Goal: Answer question/provide support: Share knowledge or assist other users

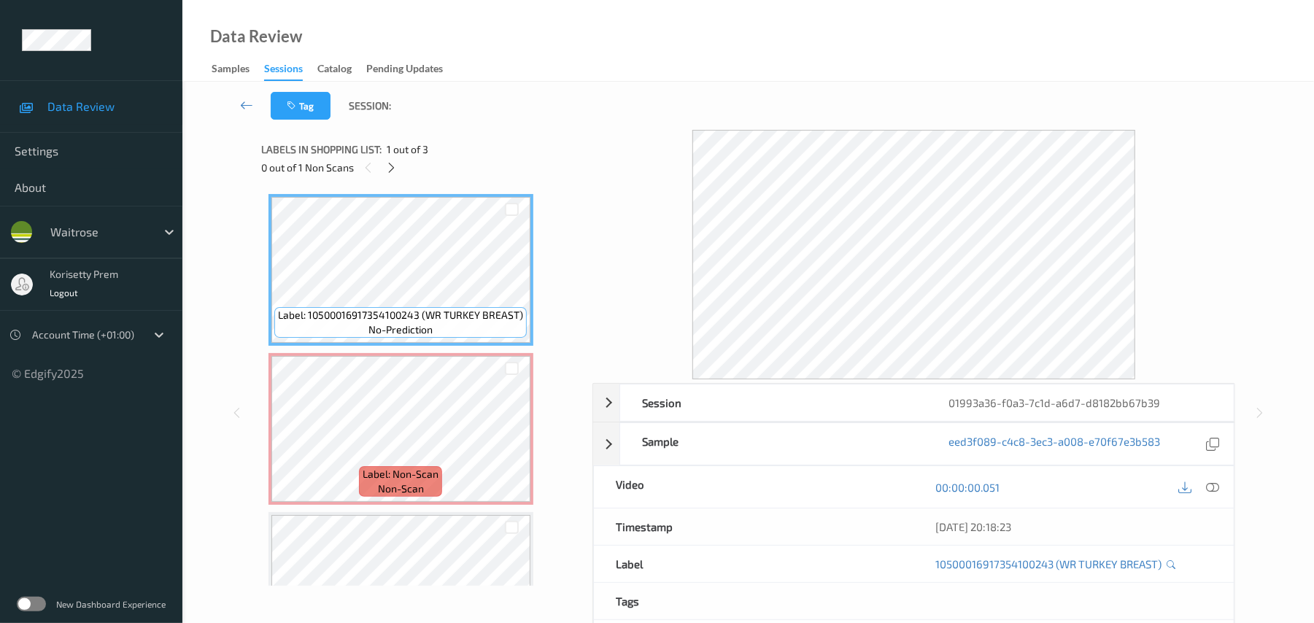
click at [651, 74] on div "Data Review Samples Sessions Catalog Pending Updates" at bounding box center [747, 41] width 1131 height 82
click at [508, 444] on icon at bounding box center [512, 441] width 12 height 13
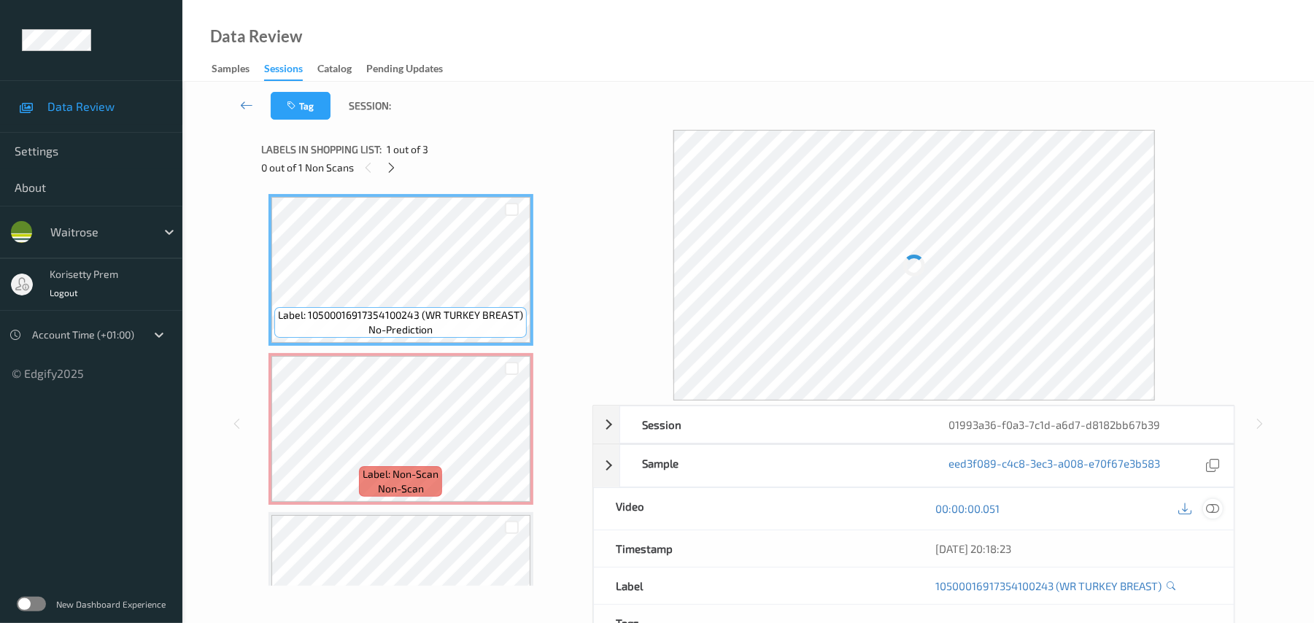
click at [1217, 508] on icon at bounding box center [1213, 508] width 13 height 13
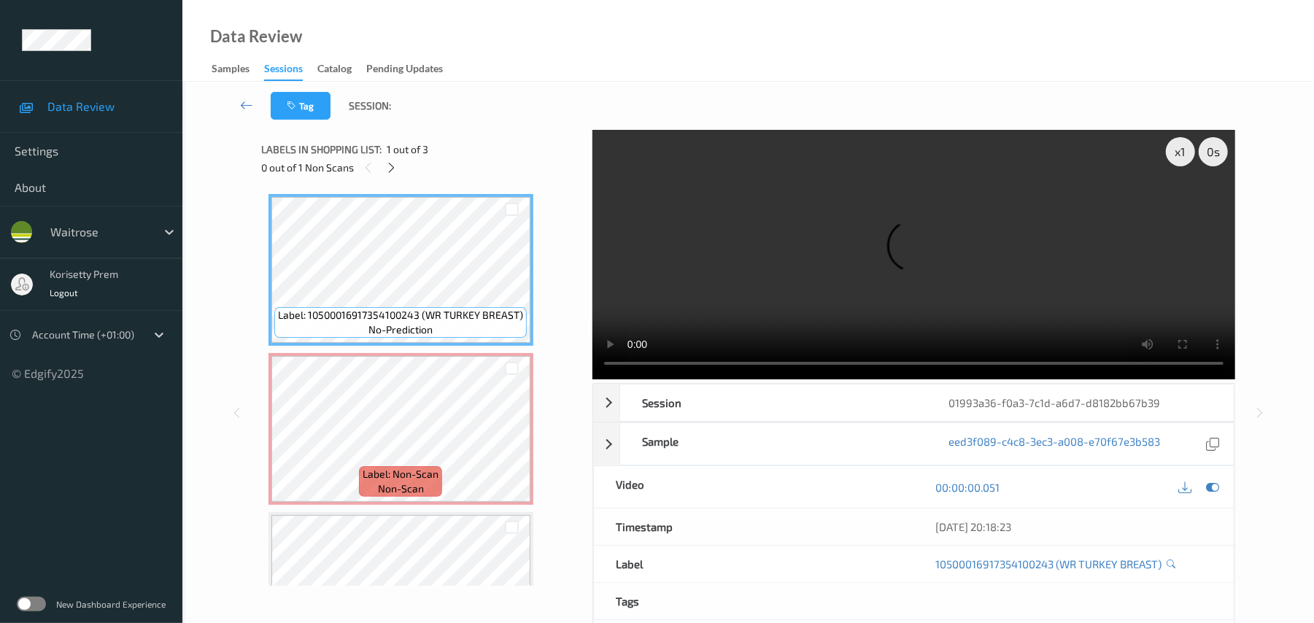
click at [874, 274] on video at bounding box center [913, 254] width 643 height 249
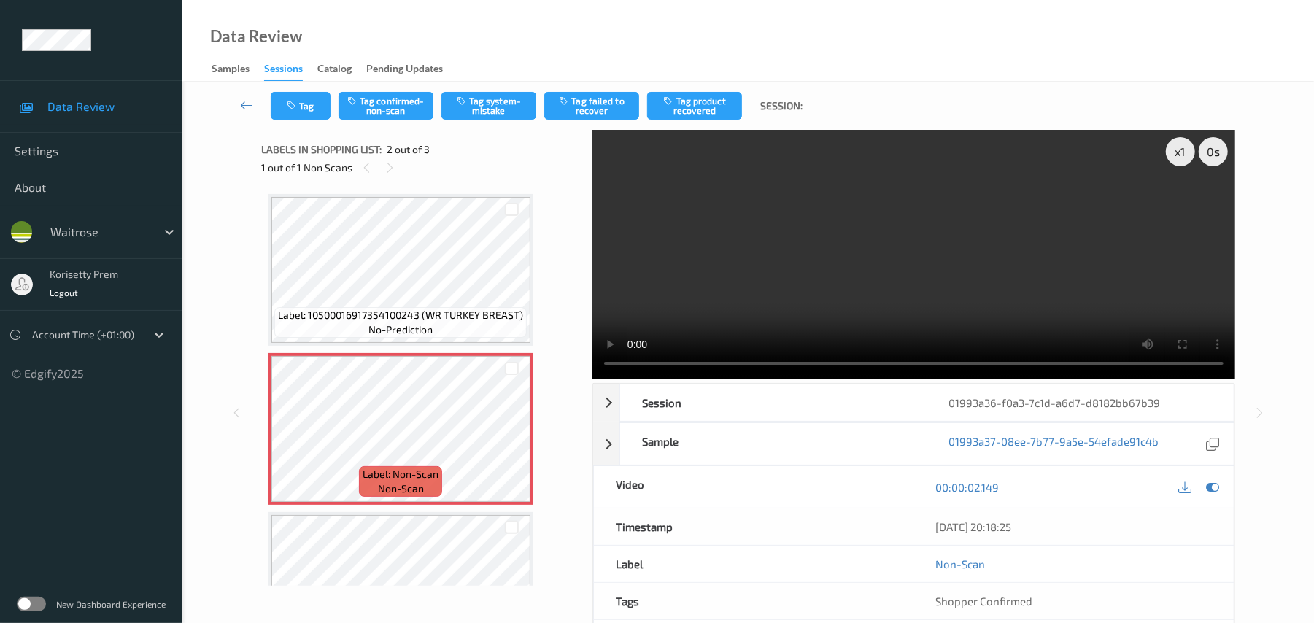
click at [888, 287] on video at bounding box center [913, 254] width 643 height 249
click at [477, 115] on button "Tag system-mistake" at bounding box center [488, 106] width 95 height 28
click at [486, 105] on button "Tag system-mistake" at bounding box center [488, 106] width 95 height 28
click at [295, 112] on button "Tag" at bounding box center [301, 106] width 60 height 28
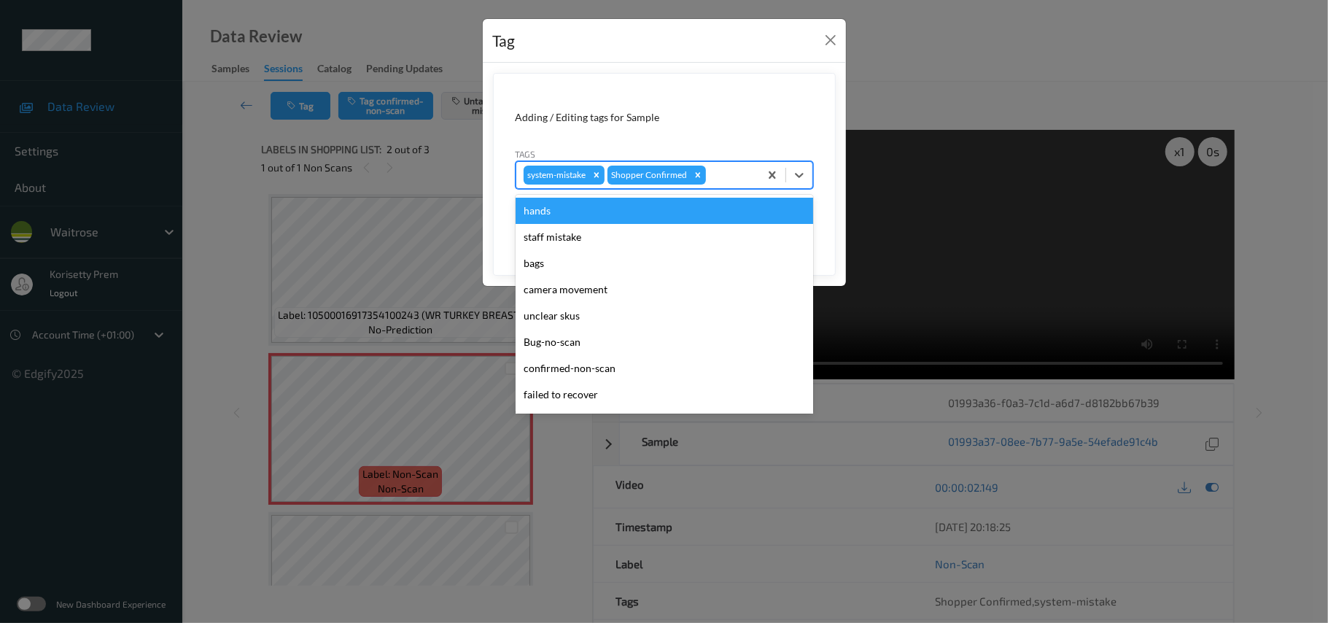
click at [754, 184] on div "system-mistake Shopper Confirmed" at bounding box center [637, 175] width 243 height 25
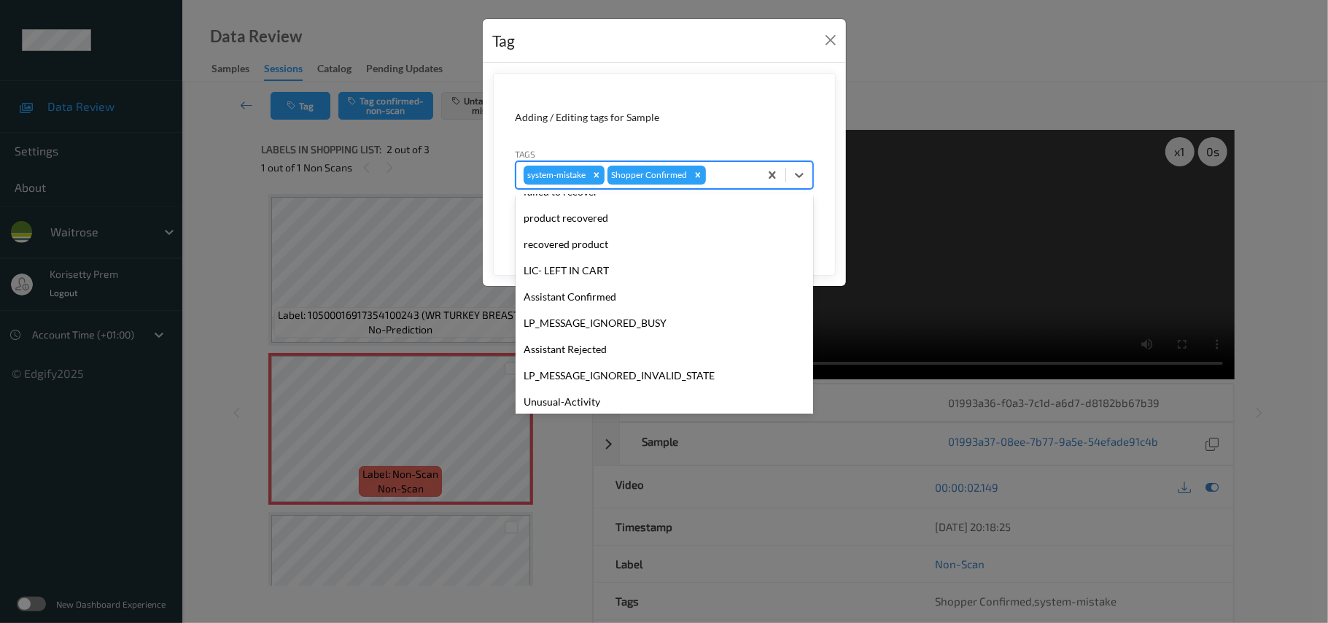
scroll to position [338, 0]
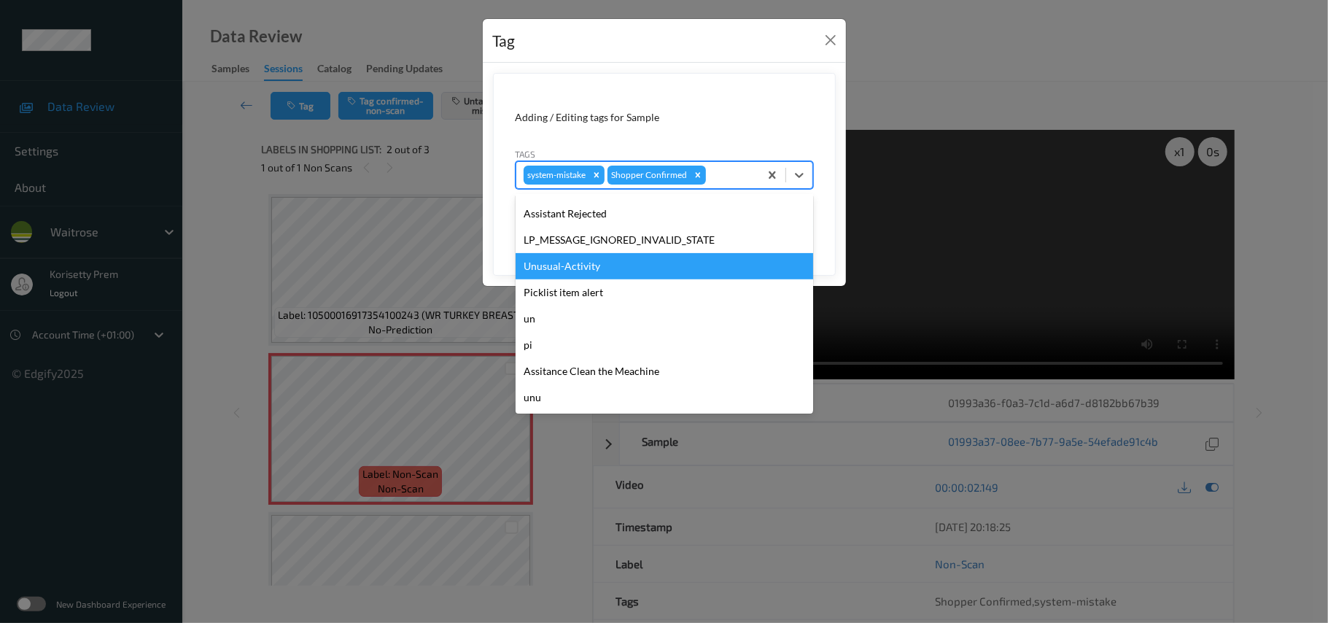
click at [573, 264] on div "Unusual-Activity" at bounding box center [665, 266] width 298 height 26
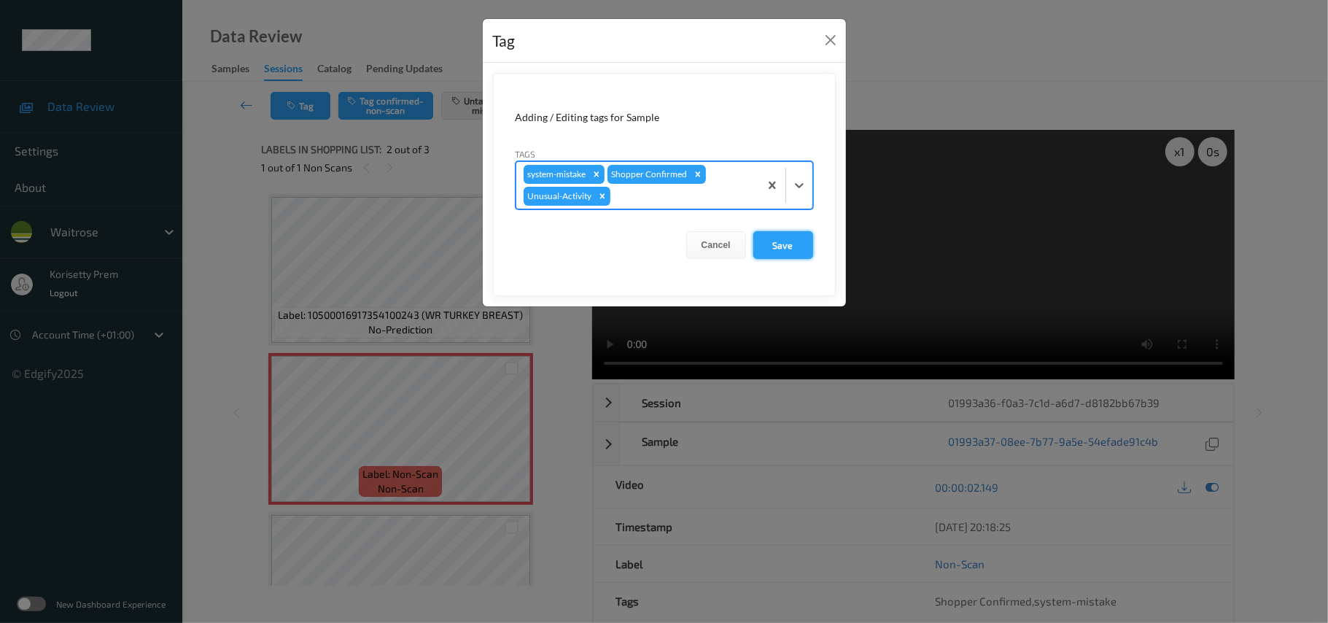
click at [782, 236] on button "Save" at bounding box center [784, 245] width 60 height 28
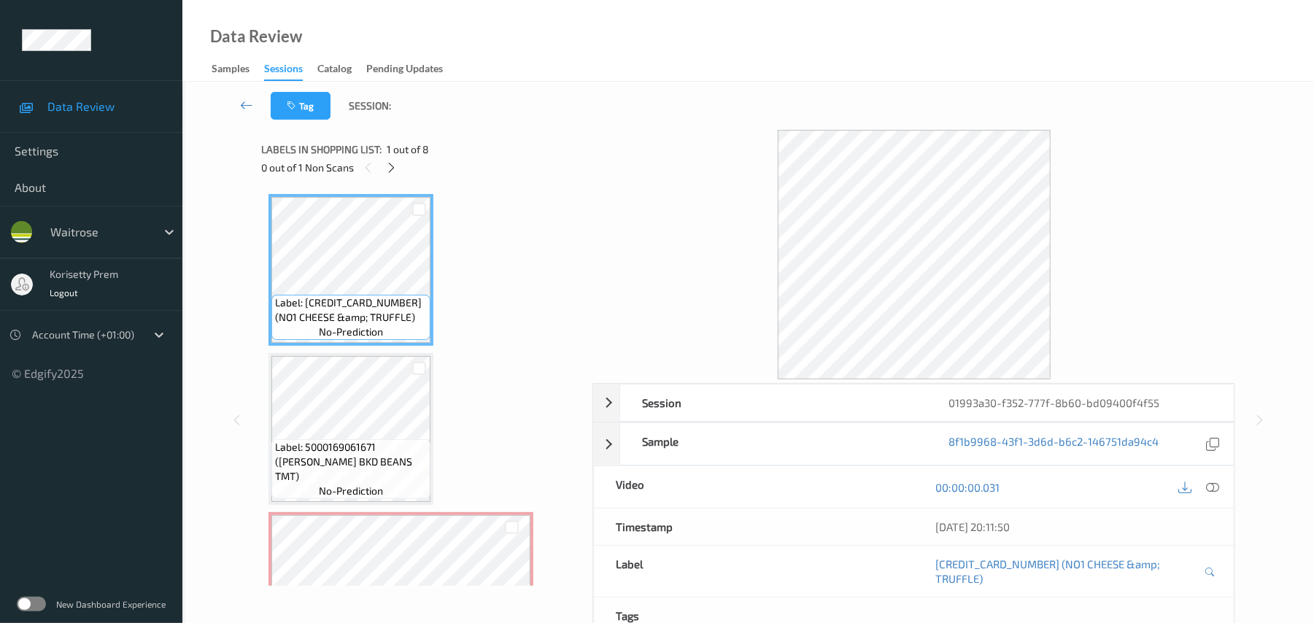
click at [511, 1] on div "Data Review Samples Sessions Catalog Pending Updates" at bounding box center [747, 41] width 1131 height 82
click at [514, 63] on div "Data Review Samples Sessions Catalog Pending Updates" at bounding box center [747, 41] width 1131 height 82
click at [395, 164] on icon at bounding box center [391, 167] width 12 height 13
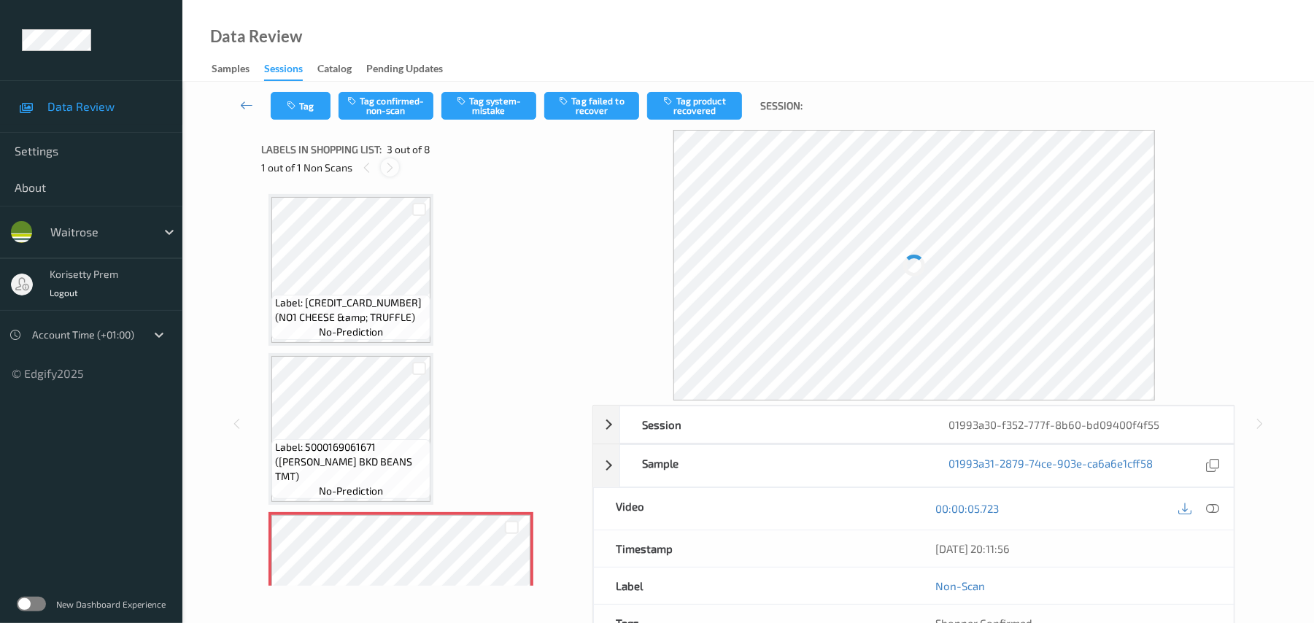
scroll to position [166, 0]
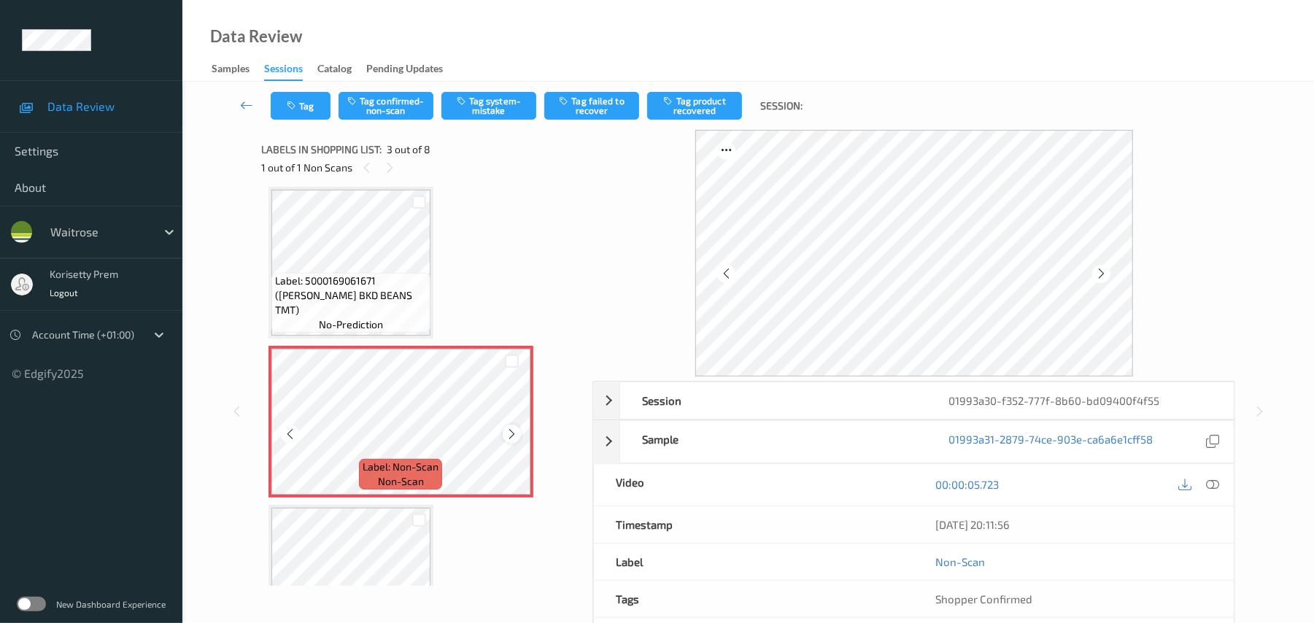
click at [511, 438] on icon at bounding box center [512, 433] width 12 height 13
click at [508, 438] on icon at bounding box center [512, 433] width 12 height 13
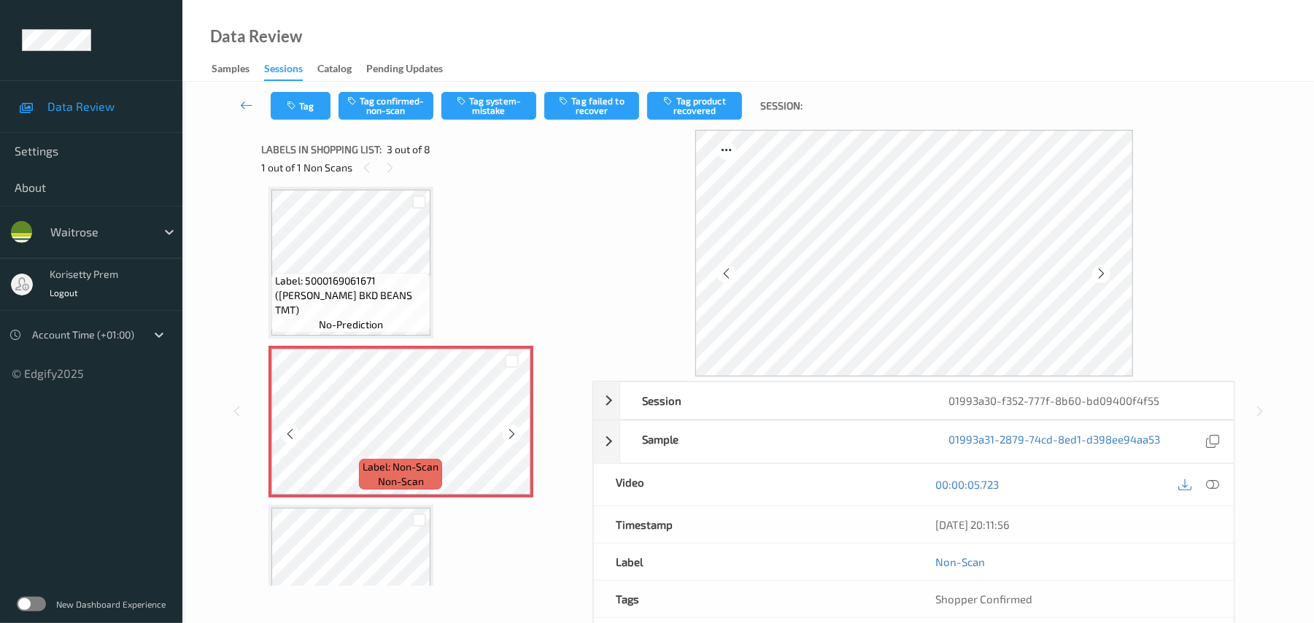
click at [508, 438] on icon at bounding box center [512, 433] width 12 height 13
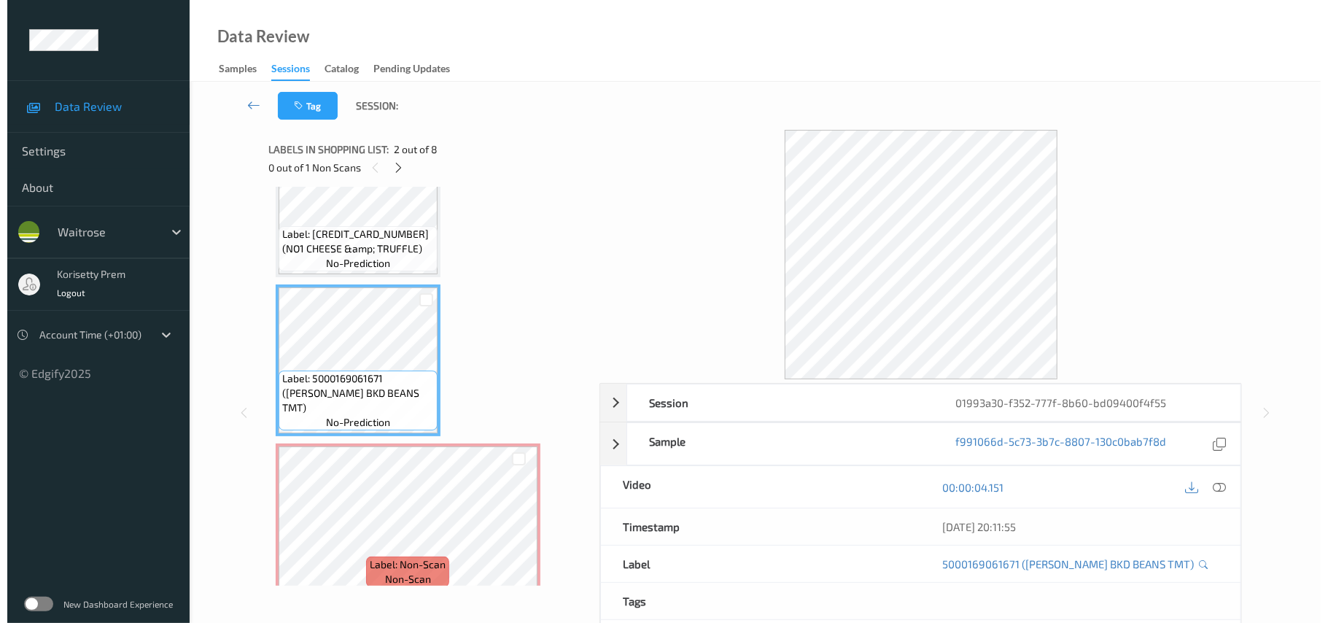
scroll to position [0, 0]
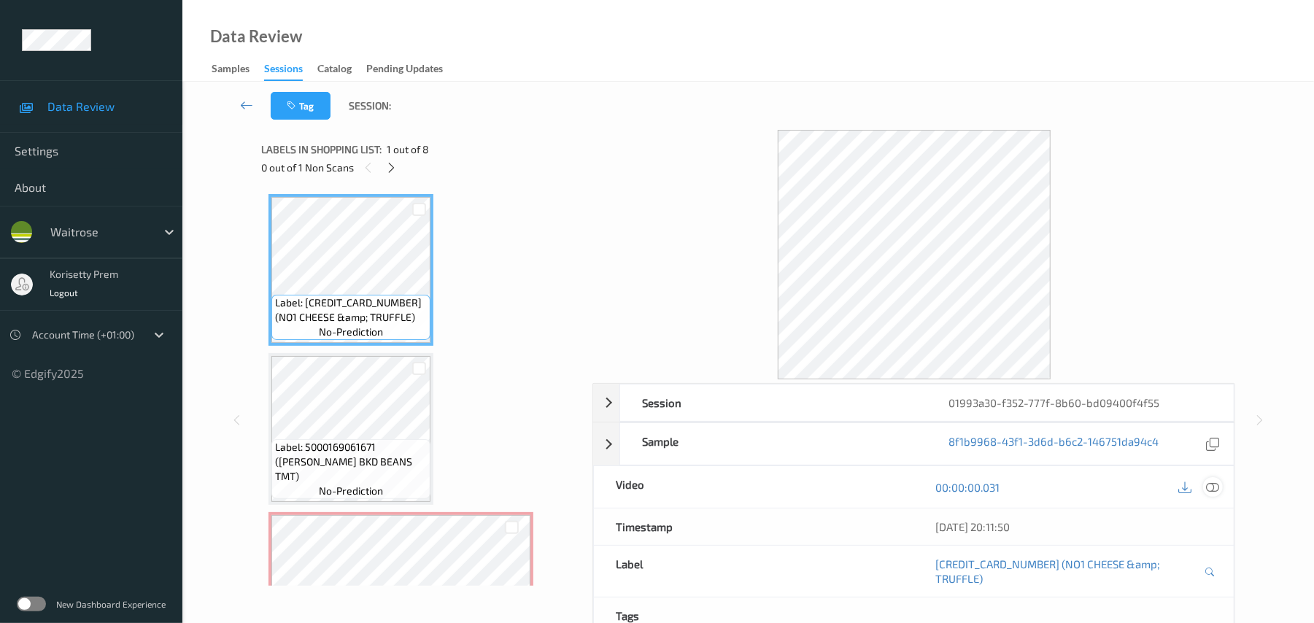
click at [1217, 488] on icon at bounding box center [1213, 487] width 13 height 13
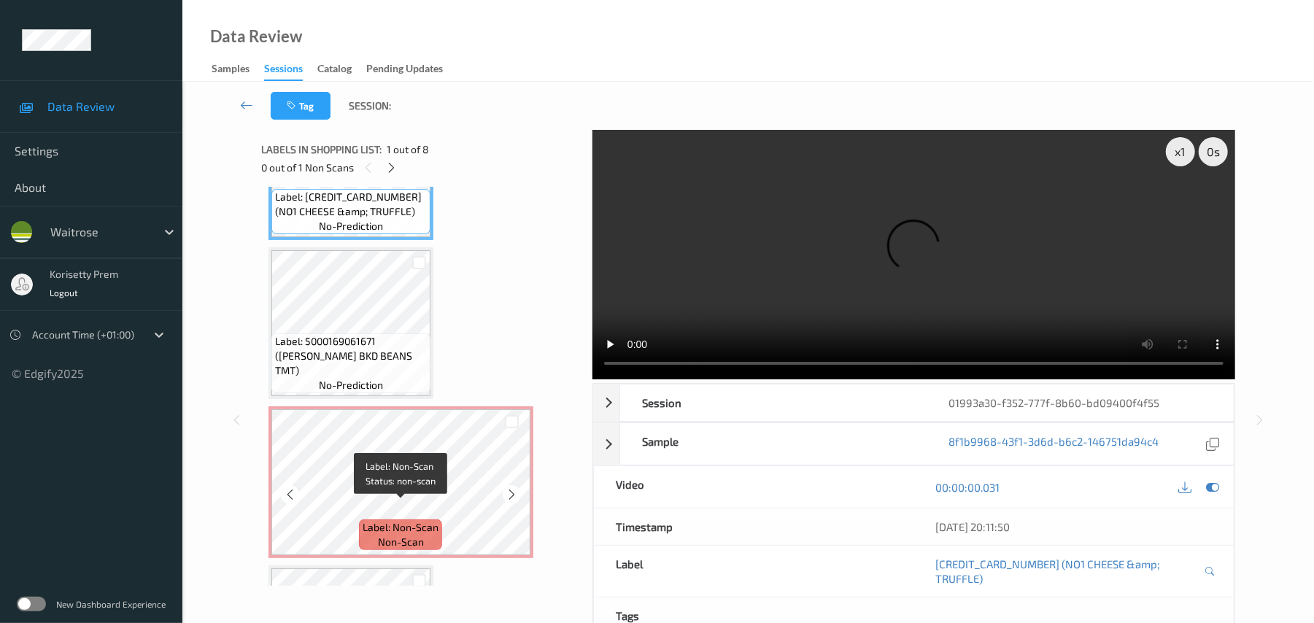
scroll to position [97, 0]
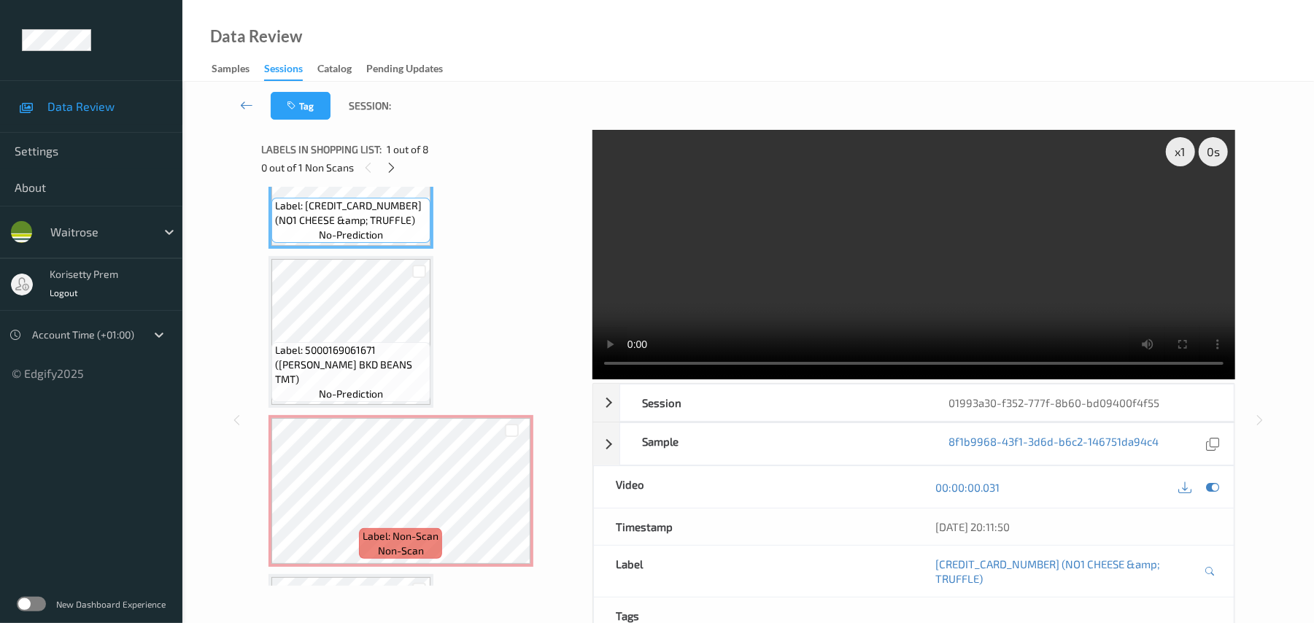
click at [701, 274] on video at bounding box center [913, 254] width 643 height 249
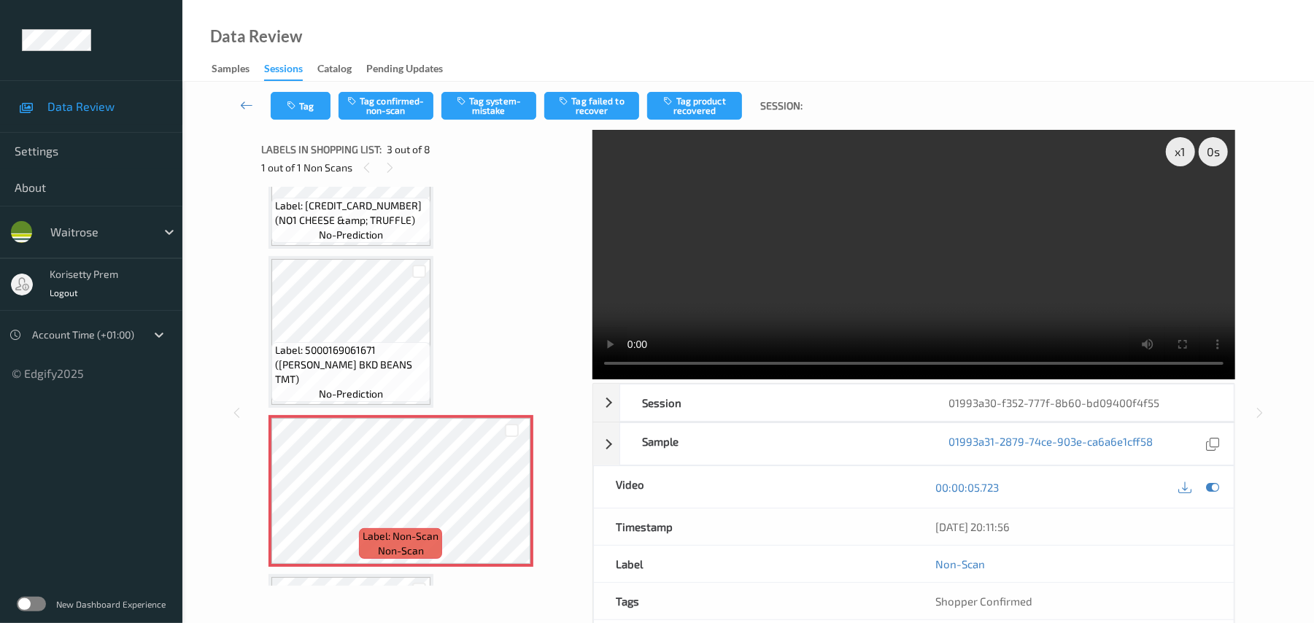
scroll to position [0, 0]
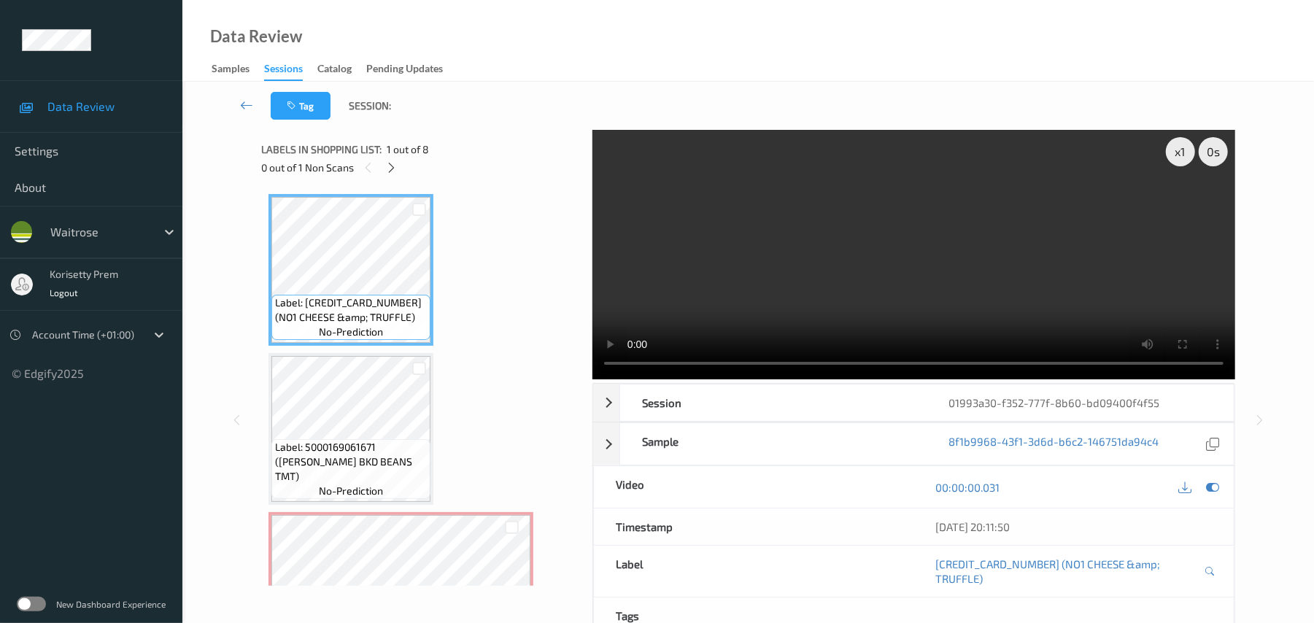
click at [824, 272] on video at bounding box center [913, 254] width 643 height 249
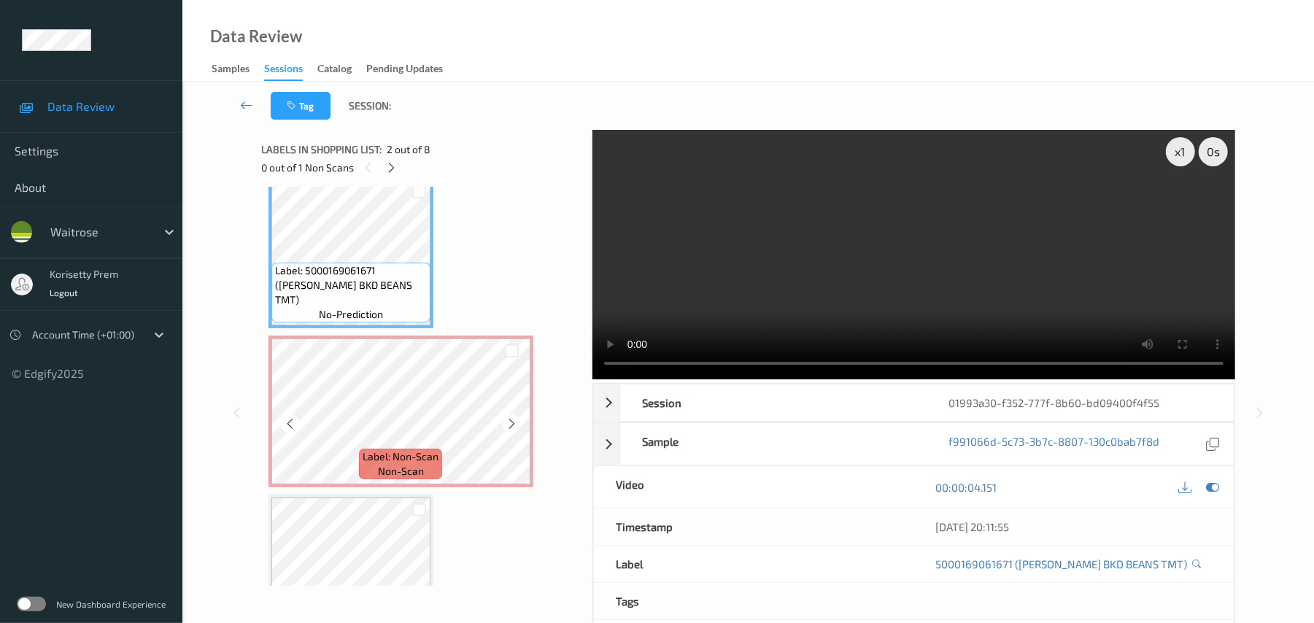
scroll to position [194, 0]
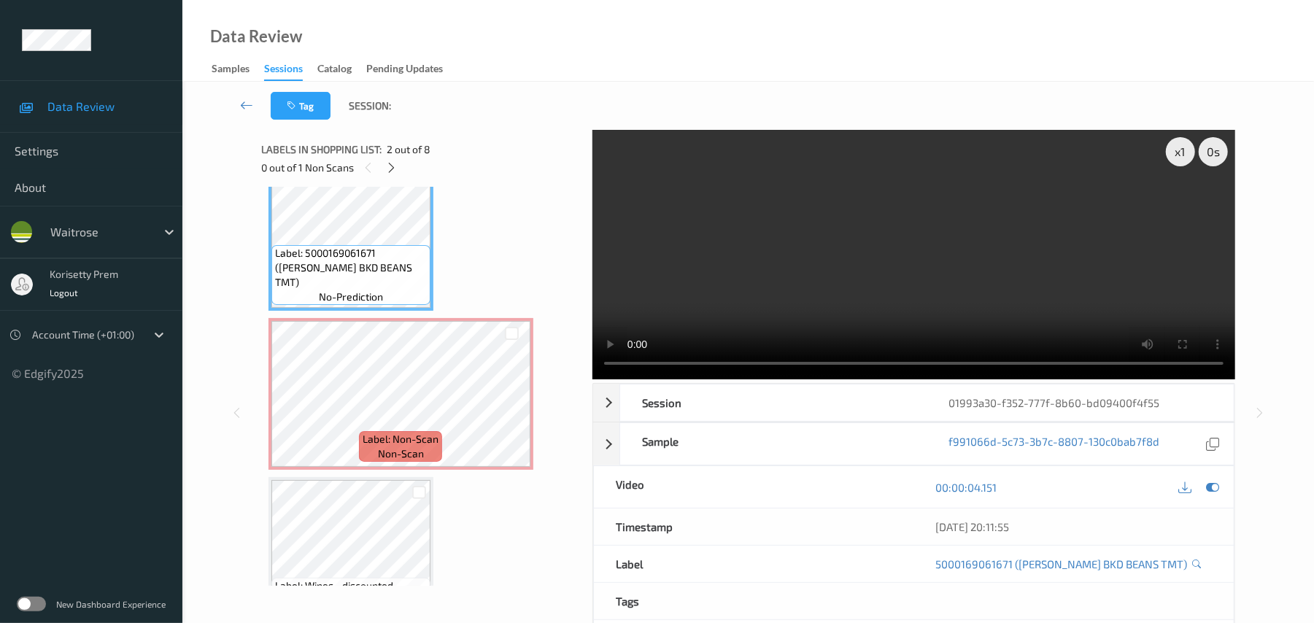
click at [773, 279] on video at bounding box center [913, 254] width 643 height 249
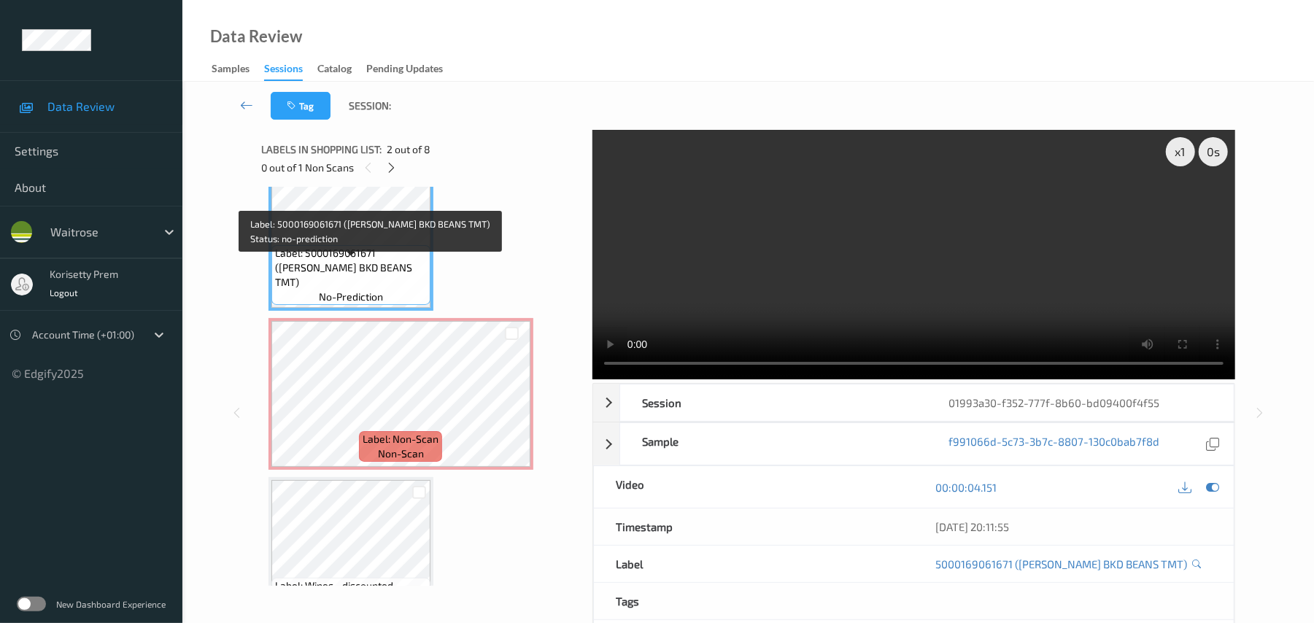
click at [385, 271] on span "Label: 5000169061671 (WR ESS BKD BEANS TMT)" at bounding box center [351, 268] width 152 height 44
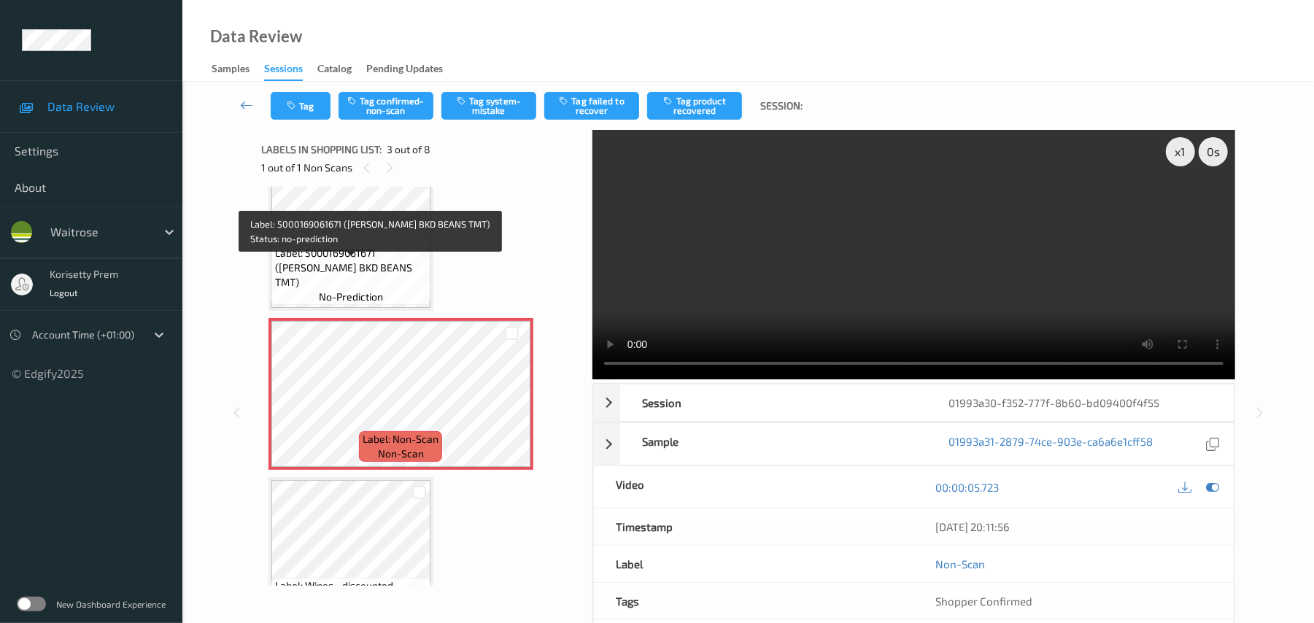
click at [359, 260] on span "Label: 5000169061671 (WR ESS BKD BEANS TMT)" at bounding box center [351, 268] width 152 height 44
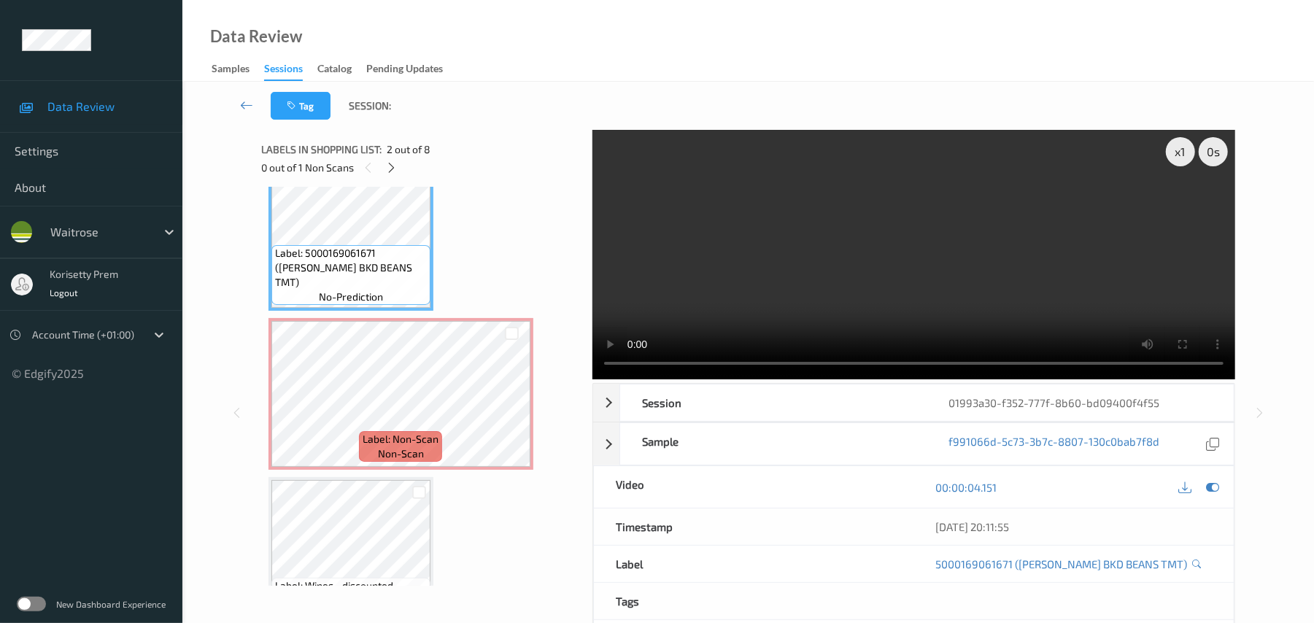
click at [722, 274] on video at bounding box center [913, 254] width 643 height 249
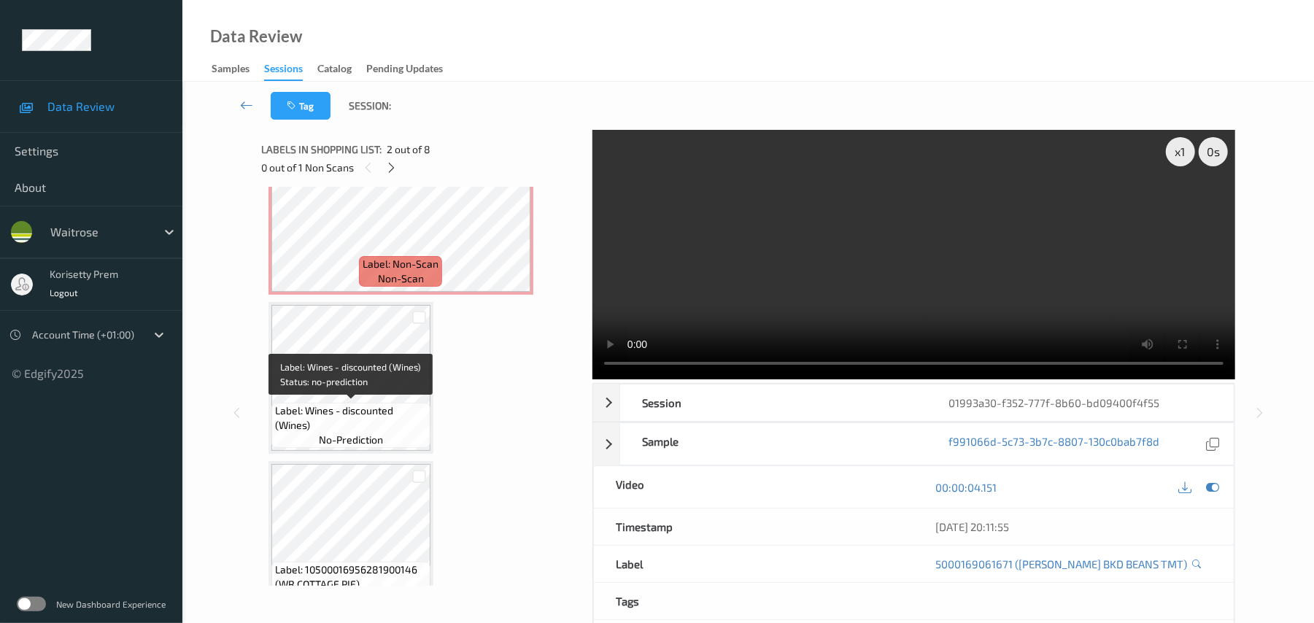
scroll to position [389, 0]
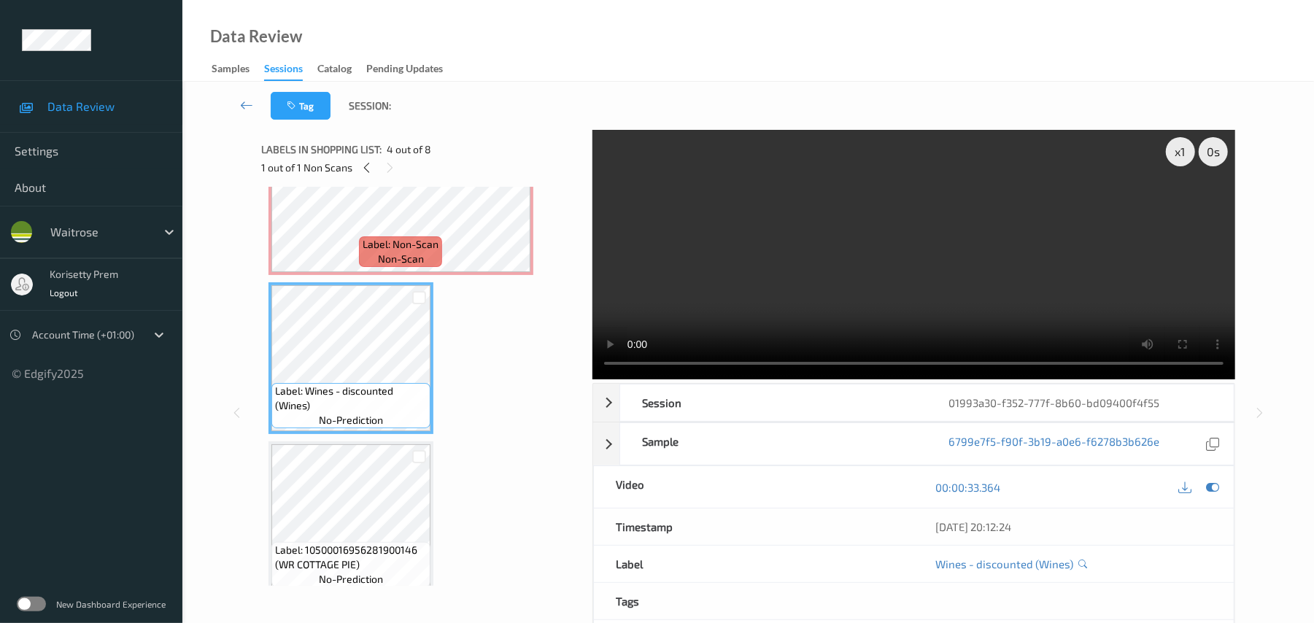
click at [929, 258] on video at bounding box center [913, 254] width 643 height 249
click at [821, 242] on video at bounding box center [913, 254] width 643 height 249
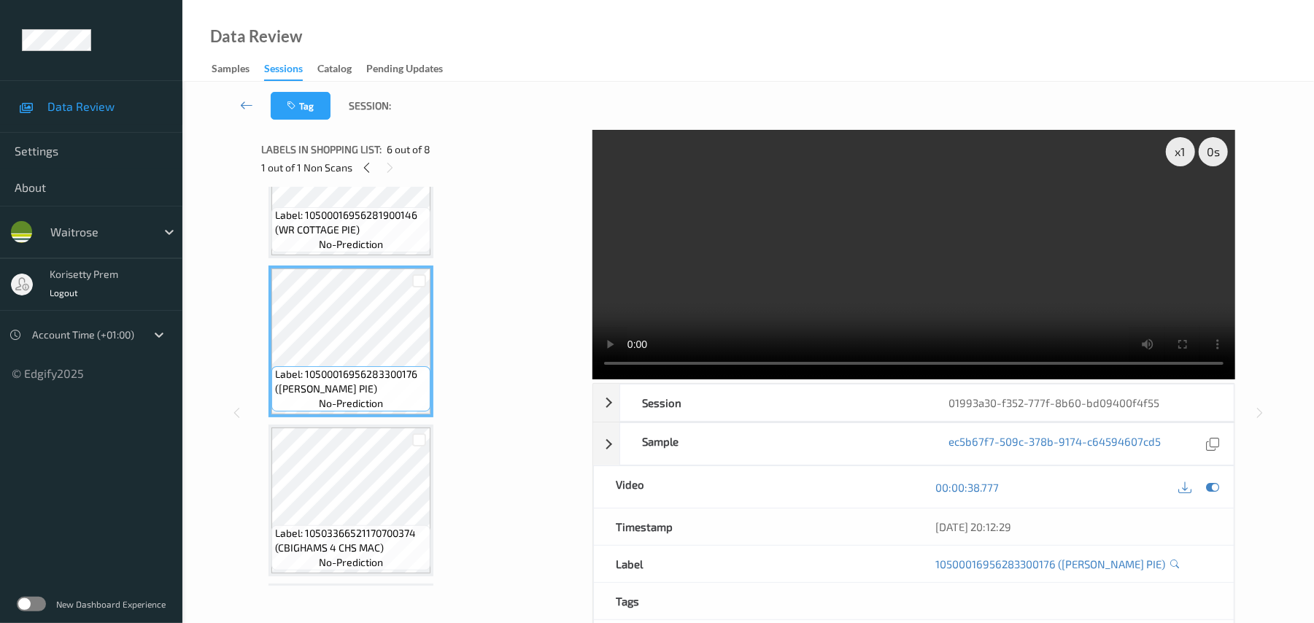
scroll to position [778, 0]
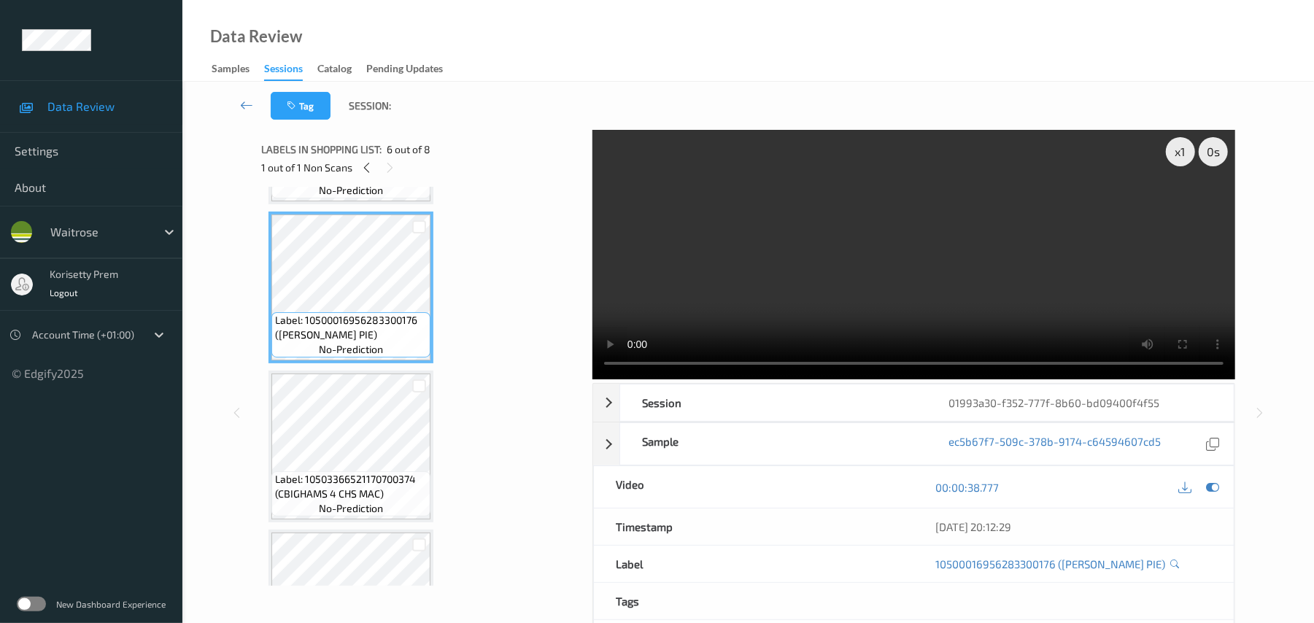
click at [877, 286] on video at bounding box center [913, 254] width 643 height 249
click at [1205, 490] on div at bounding box center [1213, 487] width 20 height 20
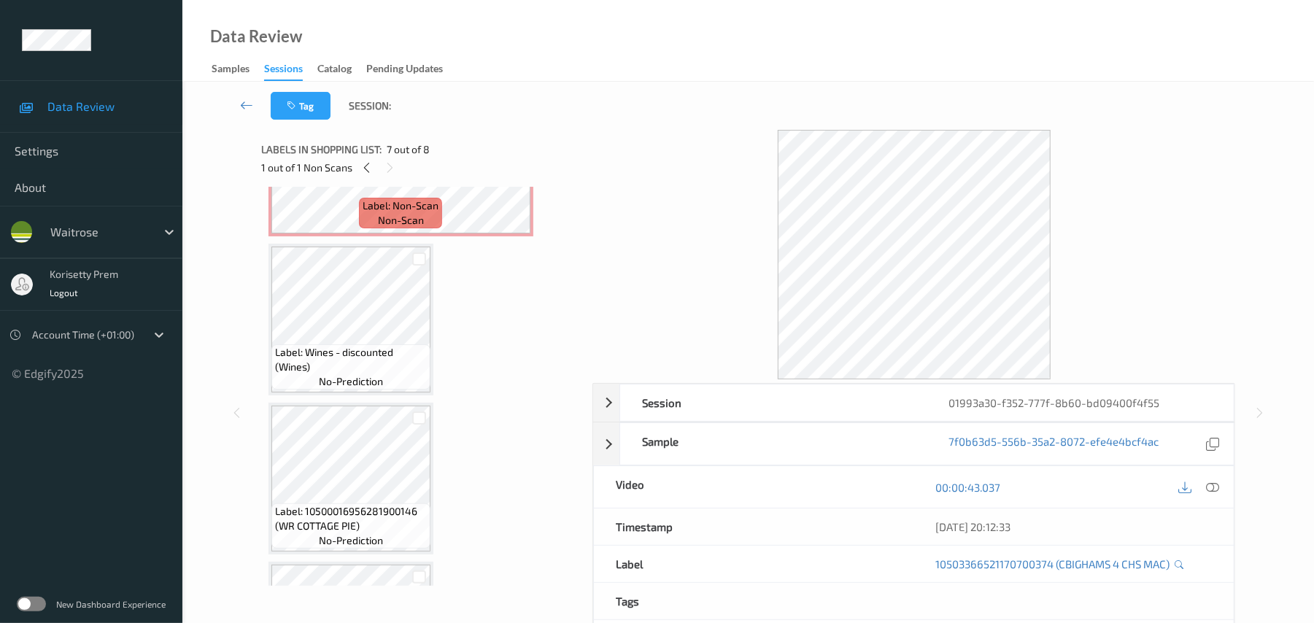
scroll to position [394, 0]
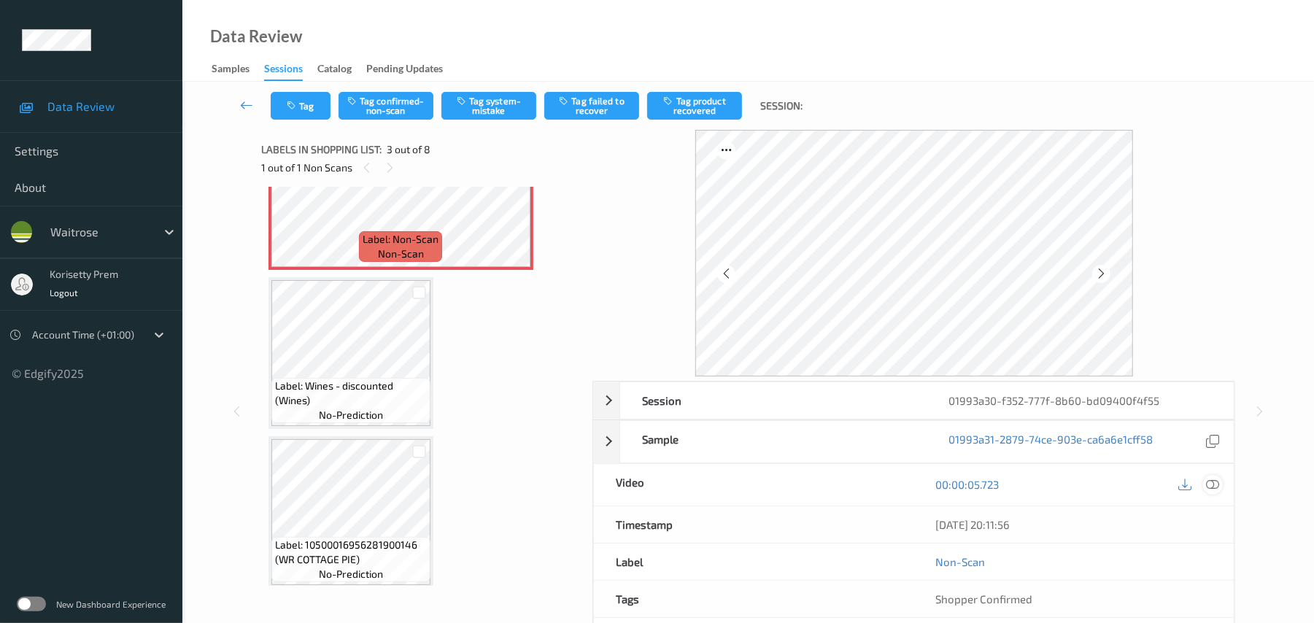
click at [1217, 483] on icon at bounding box center [1213, 484] width 13 height 13
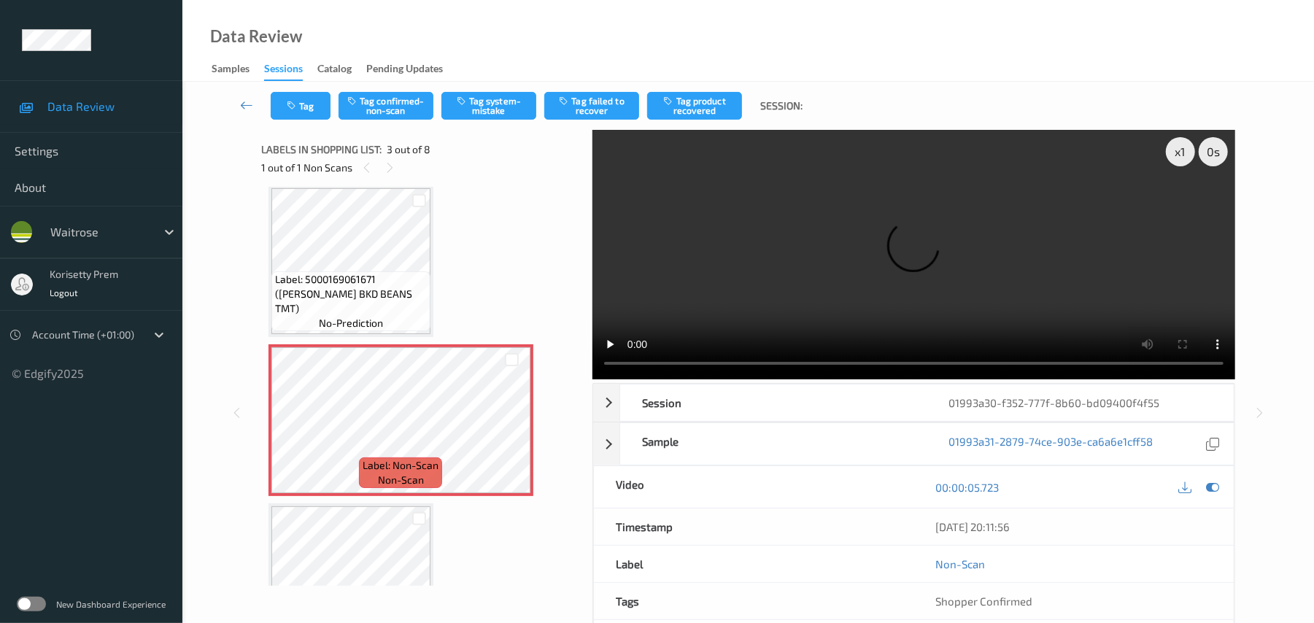
scroll to position [102, 0]
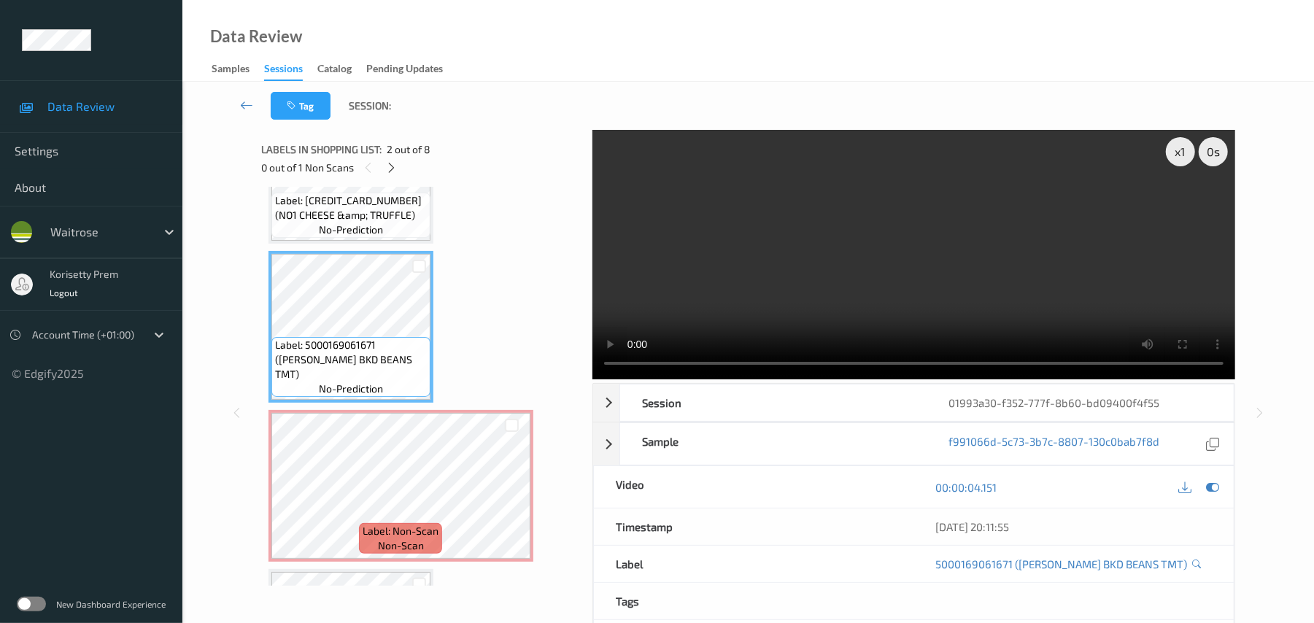
click at [945, 271] on video at bounding box center [913, 254] width 643 height 249
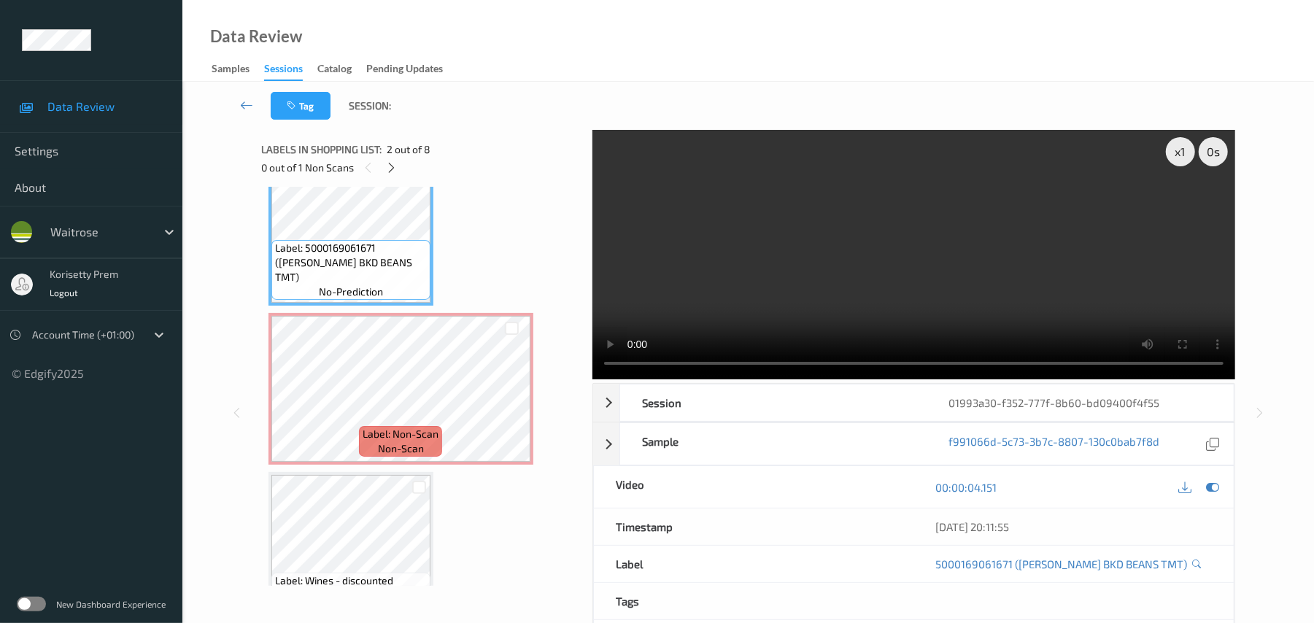
scroll to position [296, 0]
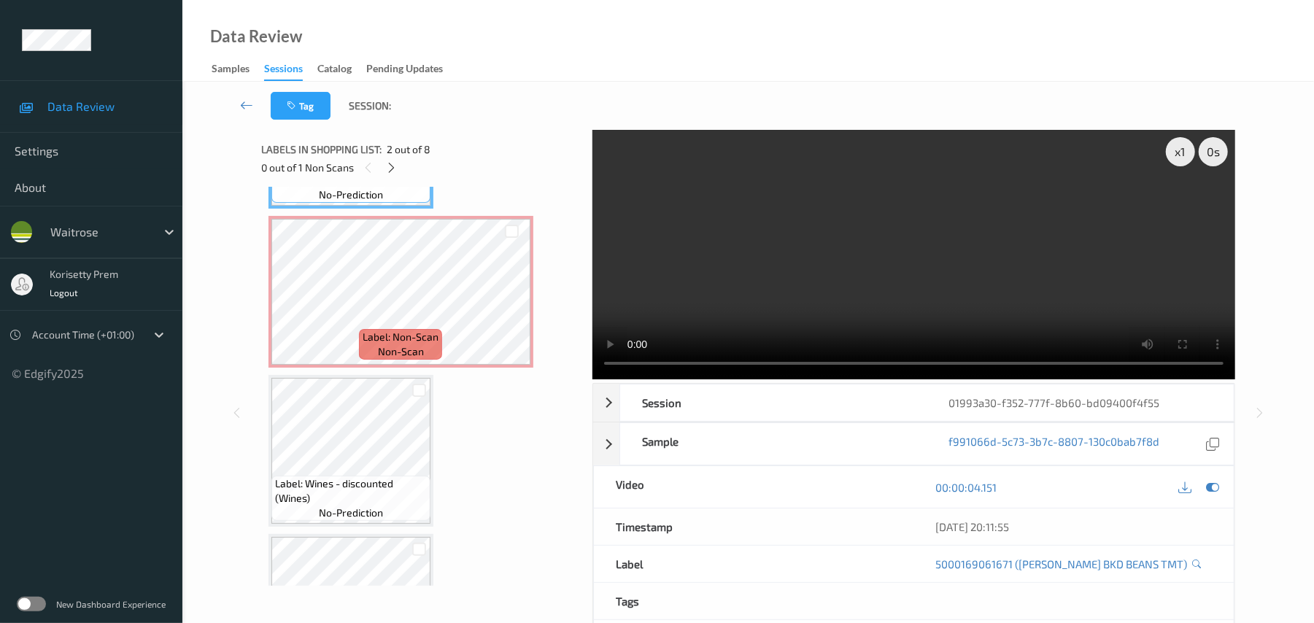
click at [791, 257] on video at bounding box center [913, 254] width 643 height 249
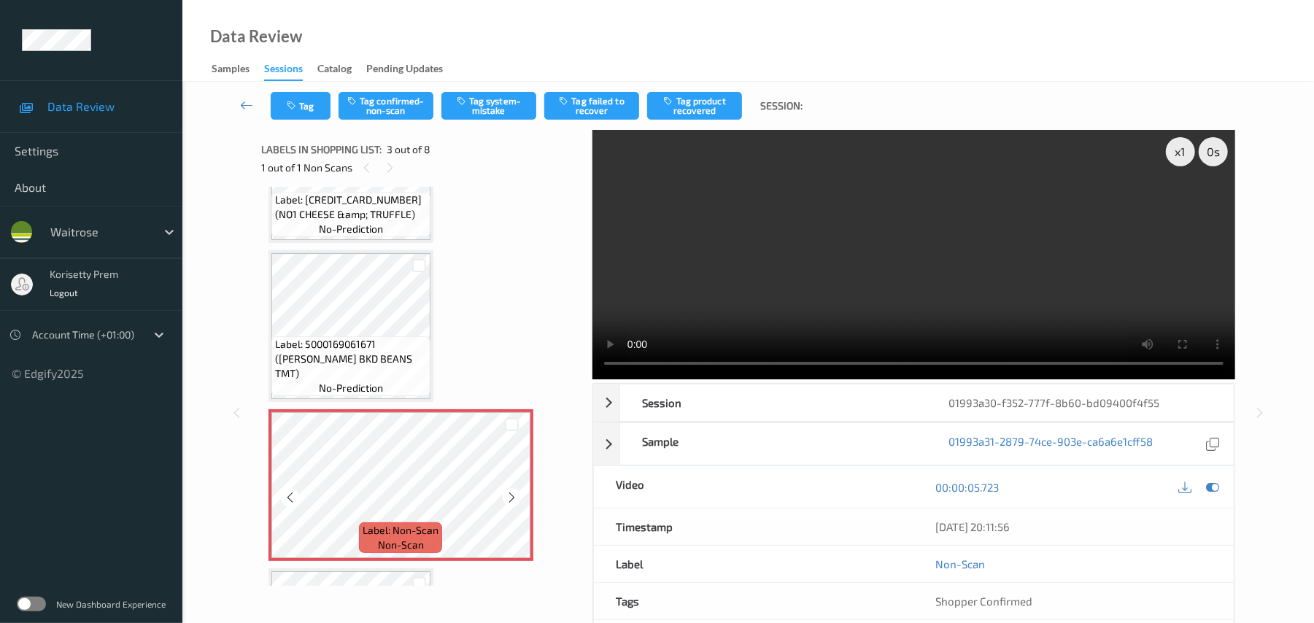
scroll to position [102, 0]
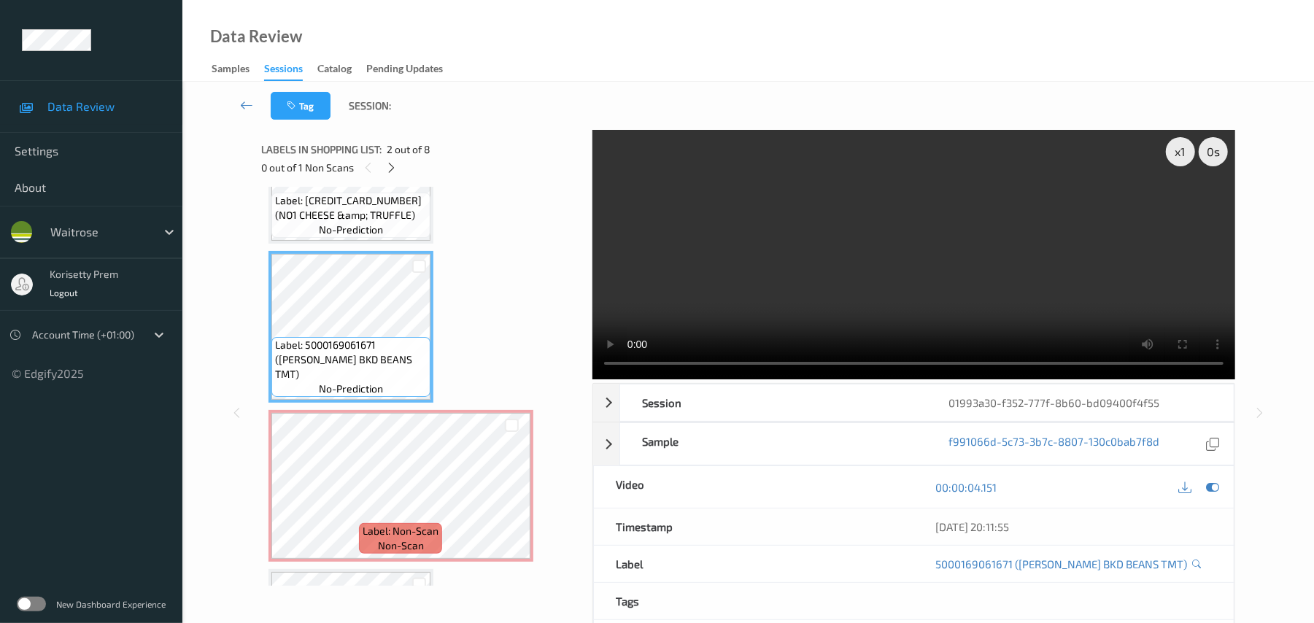
click at [833, 307] on video at bounding box center [913, 254] width 643 height 249
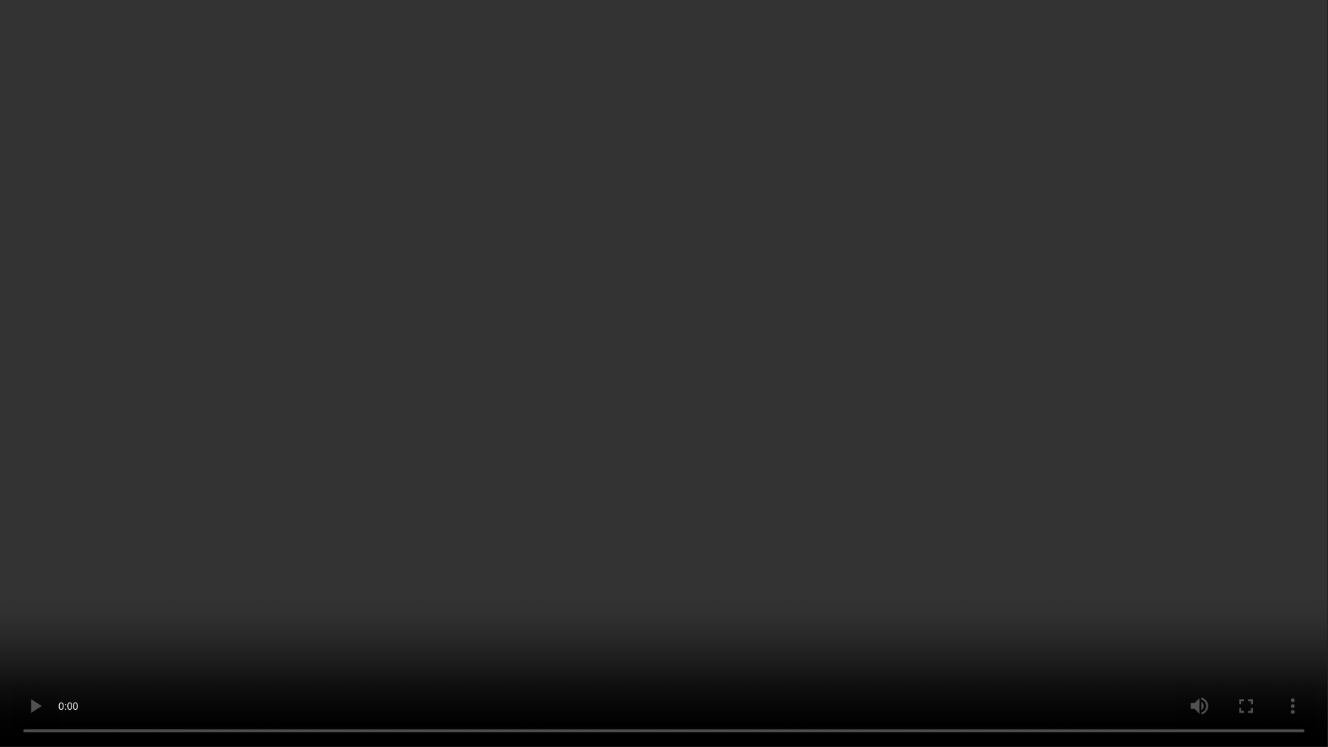
click at [1092, 369] on video at bounding box center [664, 373] width 1328 height 747
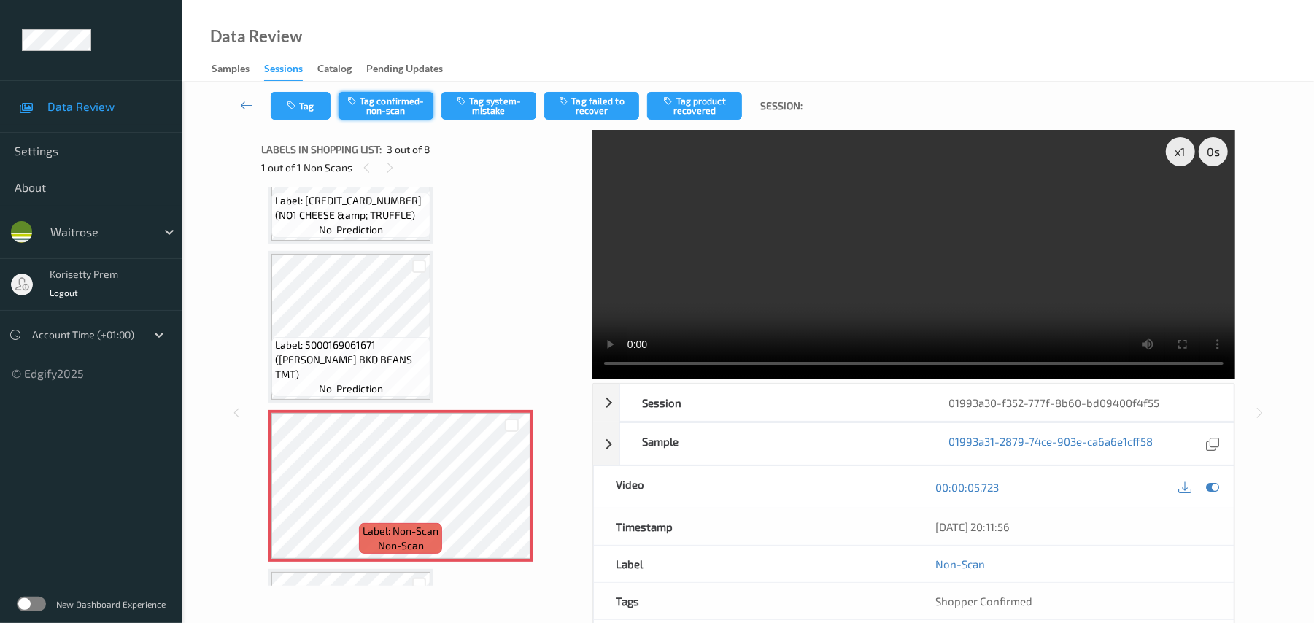
click at [409, 104] on button "Tag confirmed-non-scan" at bounding box center [385, 106] width 95 height 28
click at [689, 97] on button "Tag product recovered" at bounding box center [694, 106] width 95 height 28
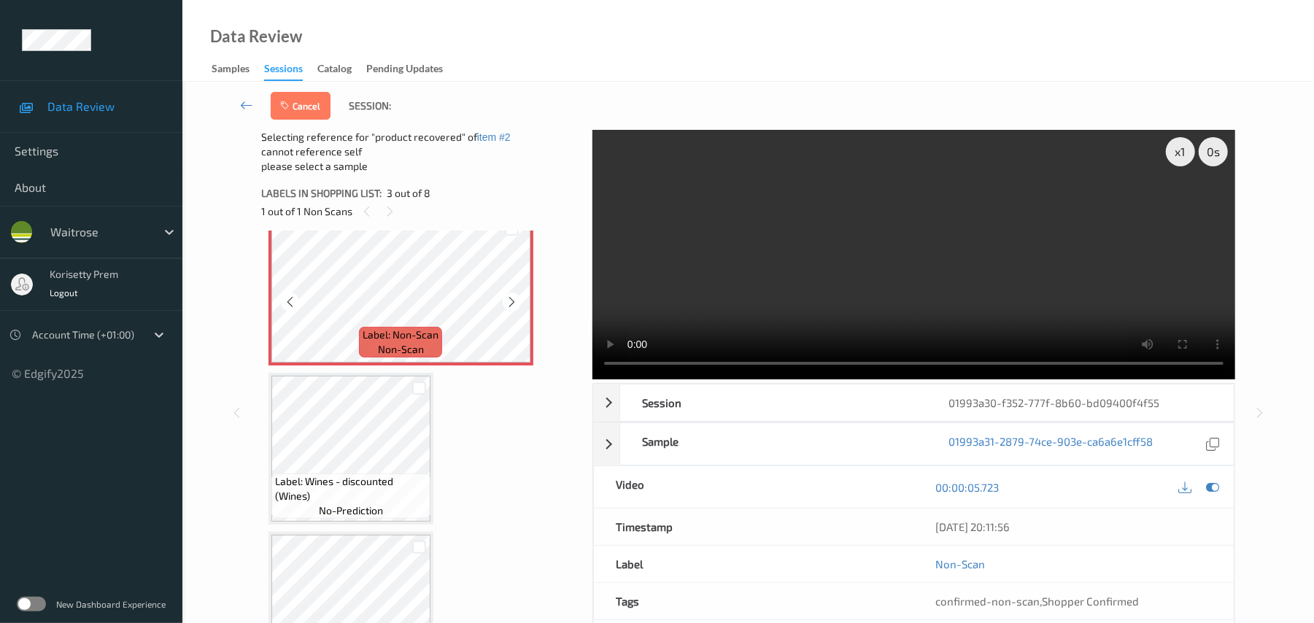
scroll to position [394, 0]
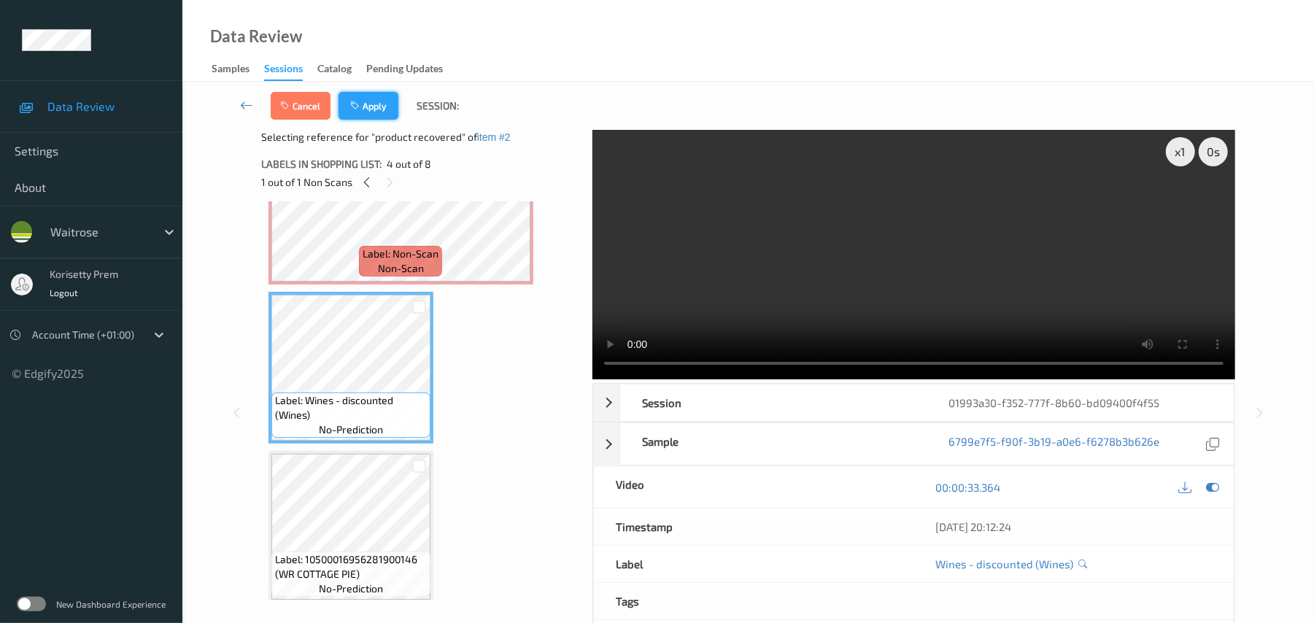
click at [385, 117] on button "Apply" at bounding box center [368, 106] width 60 height 28
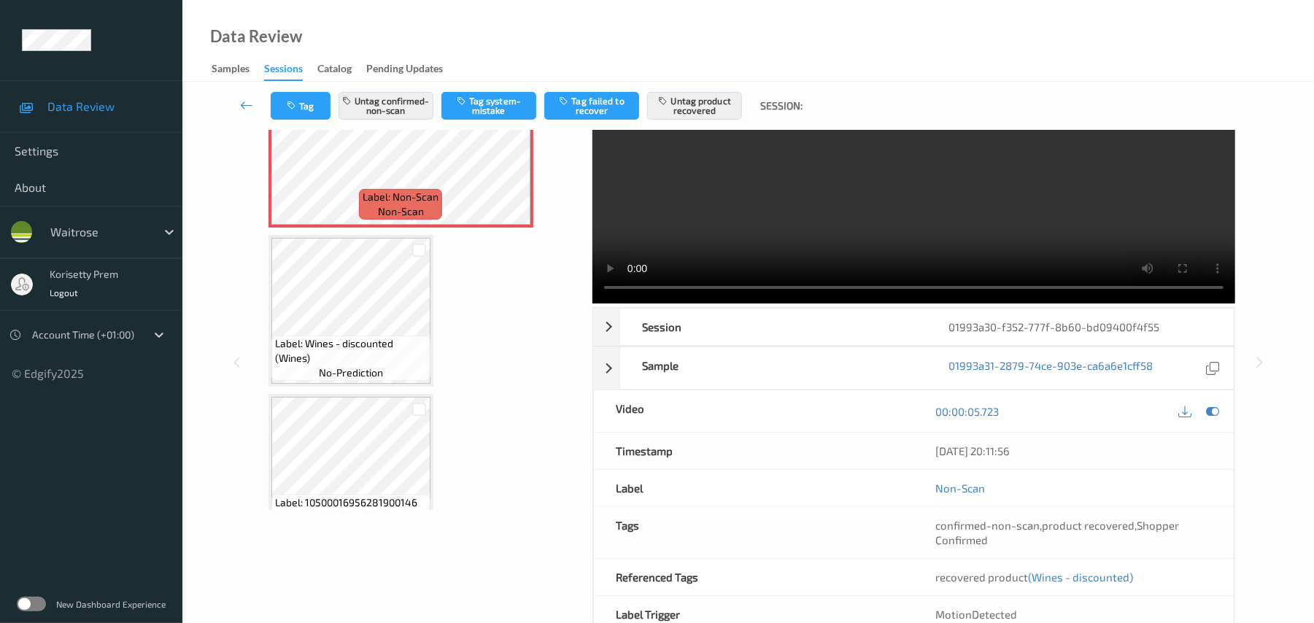
scroll to position [97, 0]
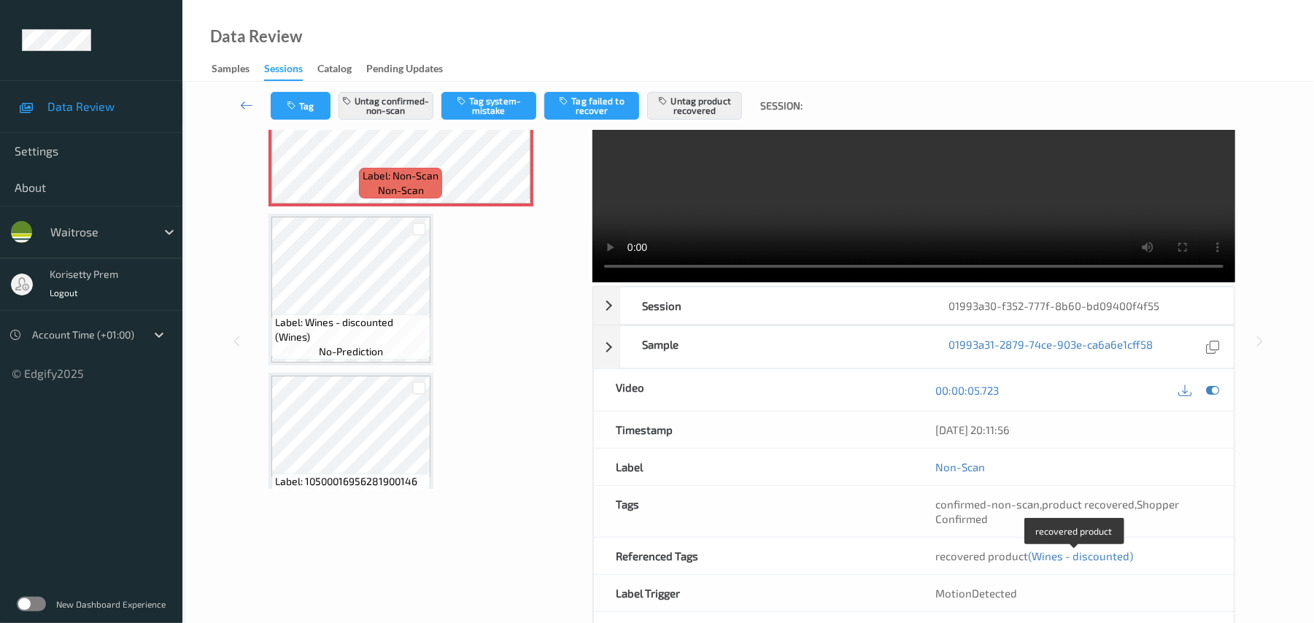
click at [1083, 558] on span "(Wines - discounted)" at bounding box center [1081, 555] width 105 height 13
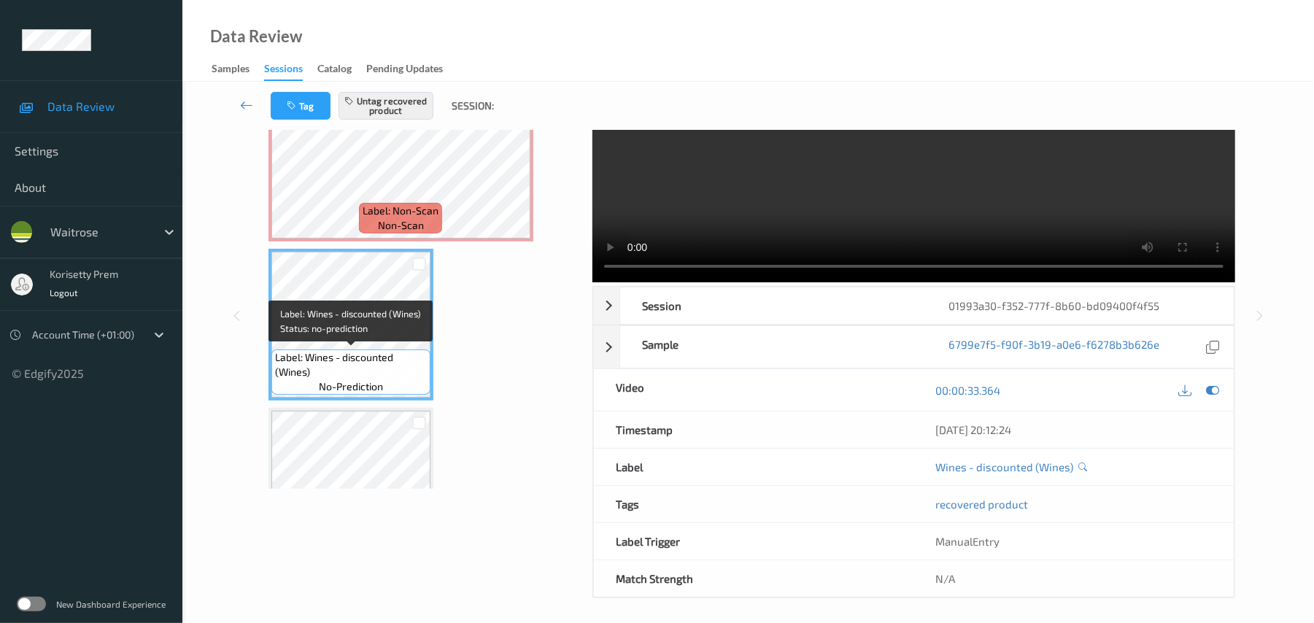
scroll to position [520, 0]
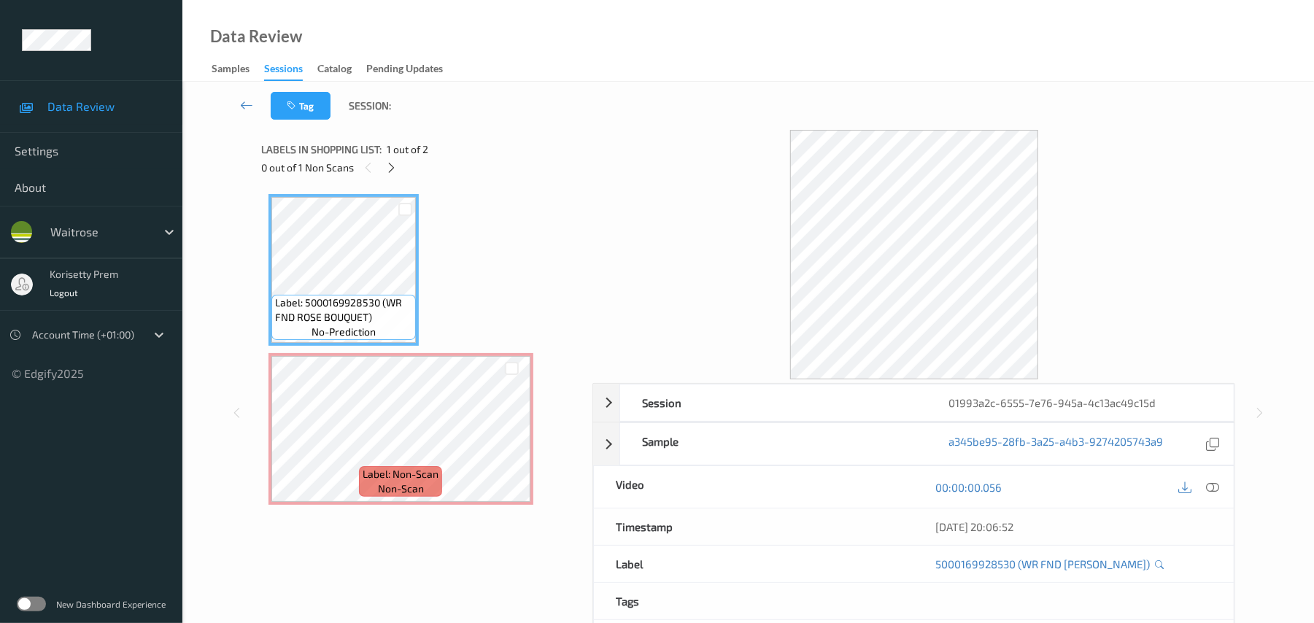
click at [686, 60] on div "Data Review Samples Sessions Catalog Pending Updates" at bounding box center [747, 41] width 1131 height 82
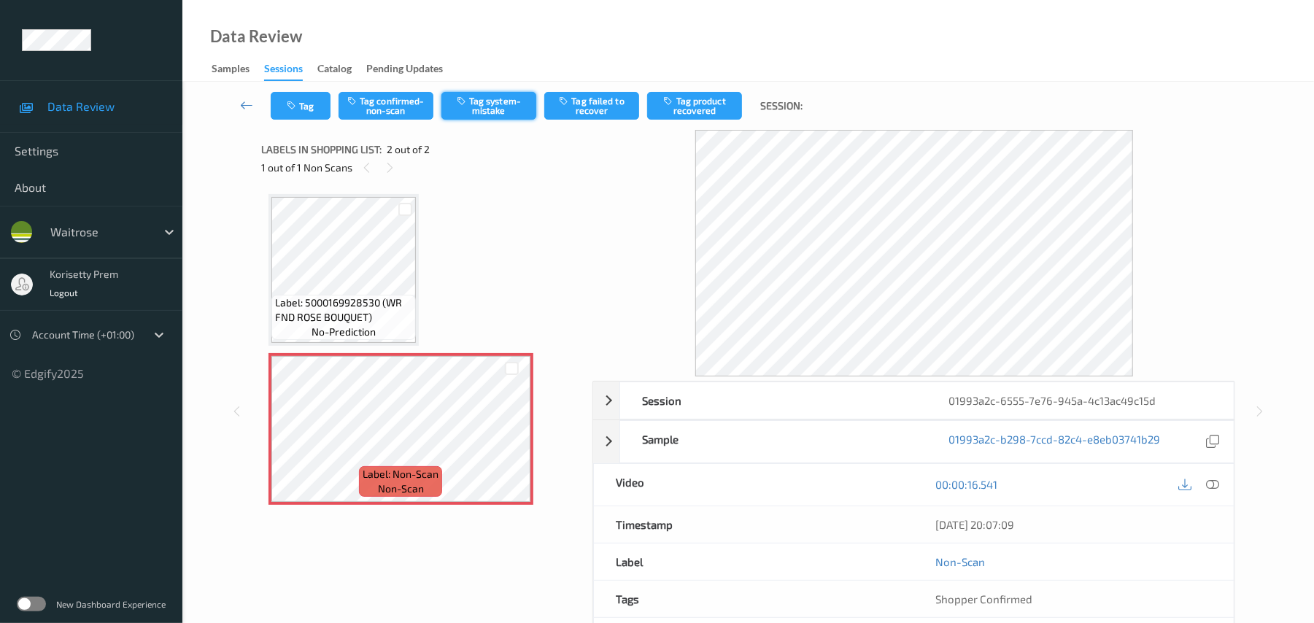
click at [485, 98] on button "Tag system-mistake" at bounding box center [488, 106] width 95 height 28
click at [290, 108] on icon "button" at bounding box center [293, 106] width 12 height 10
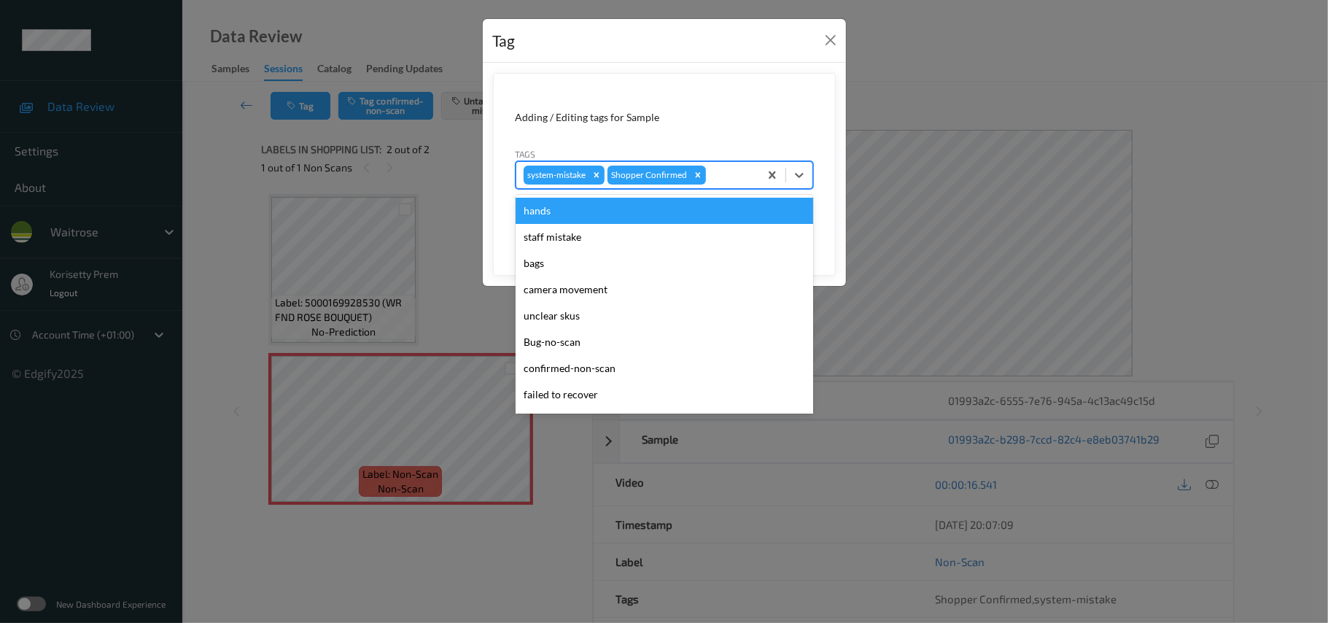
click at [753, 184] on div "system-mistake Shopper Confirmed" at bounding box center [637, 175] width 243 height 25
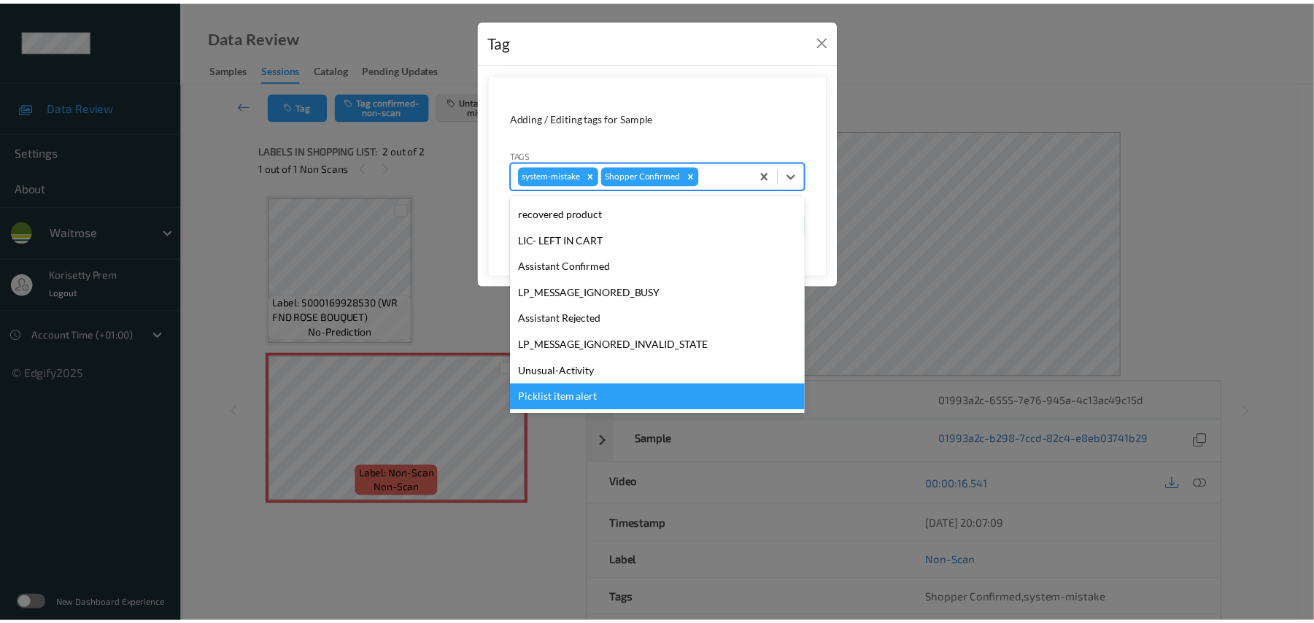
scroll to position [338, 0]
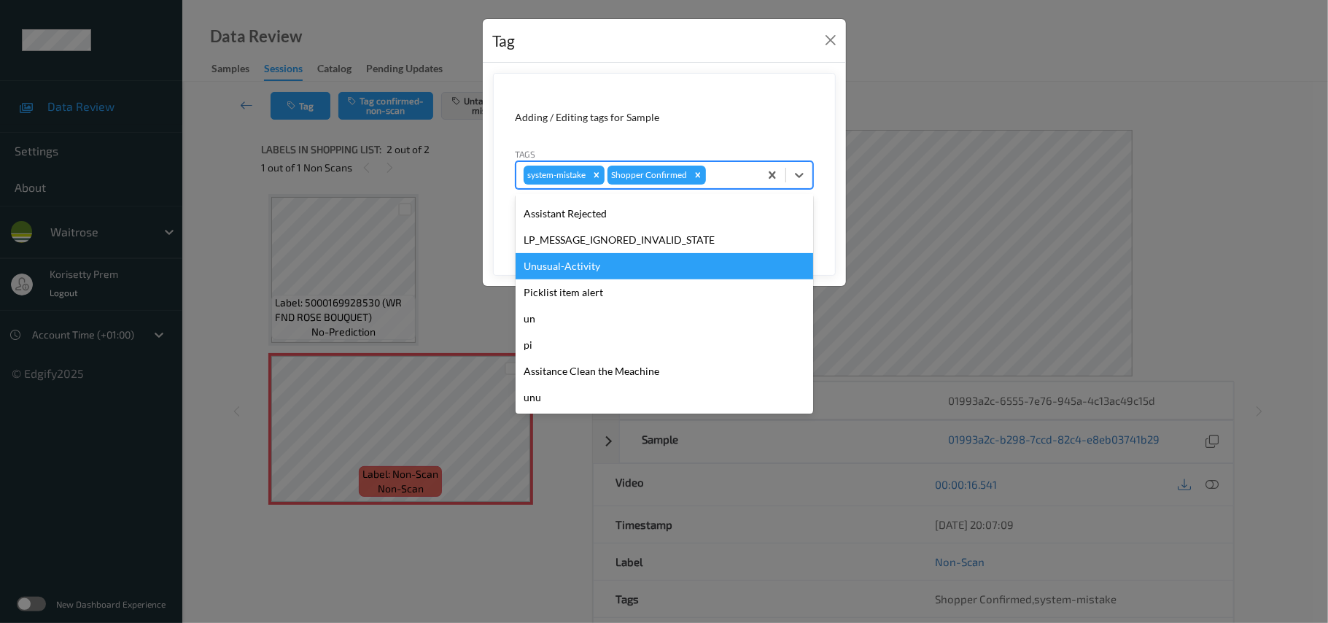
click at [579, 258] on div "Unusual-Activity" at bounding box center [665, 266] width 298 height 26
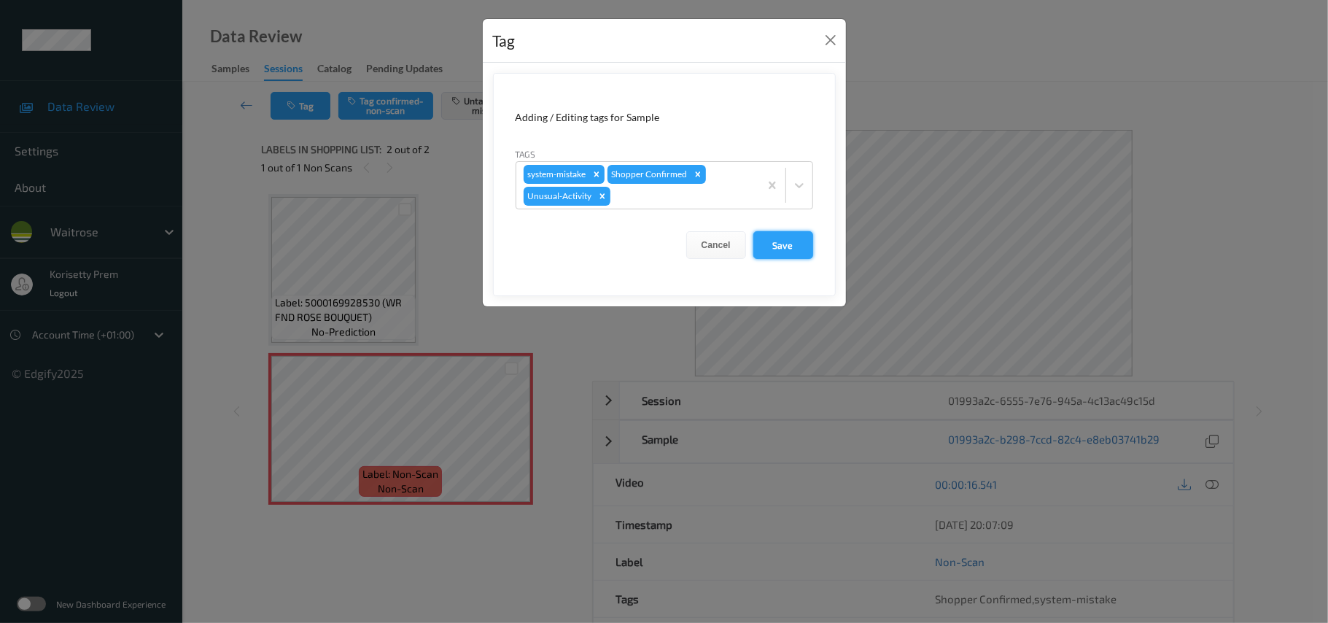
click at [788, 249] on button "Save" at bounding box center [784, 245] width 60 height 28
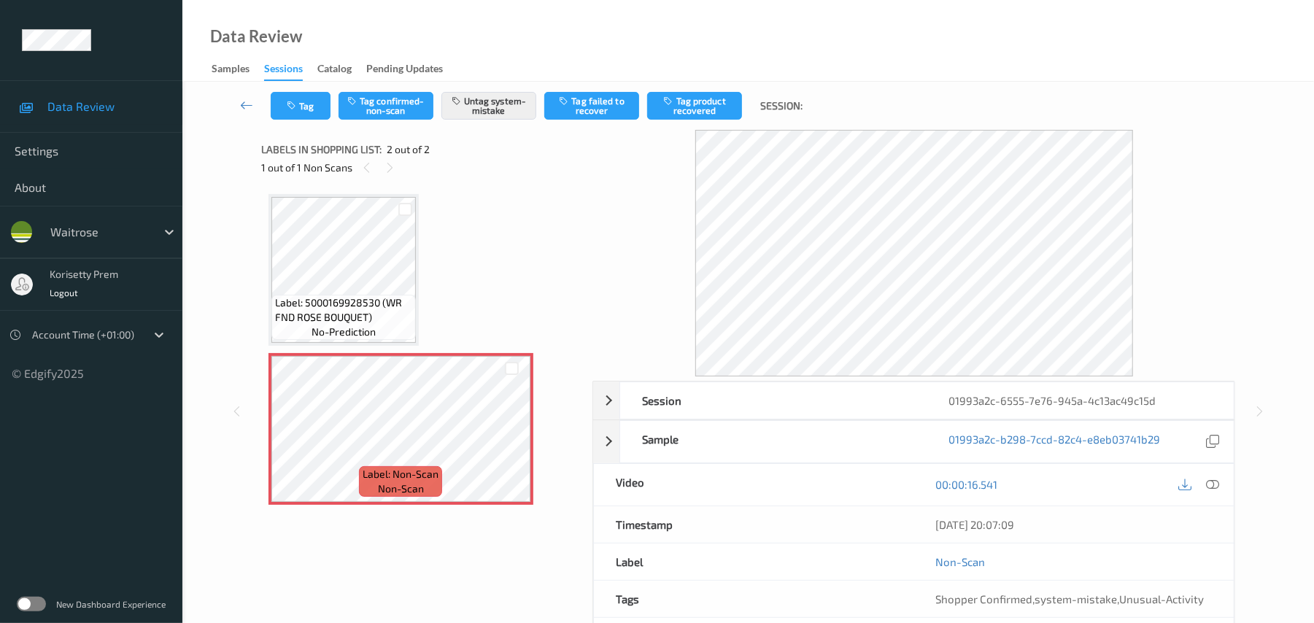
click at [290, 85] on div "Tag Tag confirmed-non-scan Untag system-mistake Tag failed to recover Tag produ…" at bounding box center [748, 106] width 1072 height 48
click at [295, 96] on button "Tag" at bounding box center [301, 106] width 60 height 28
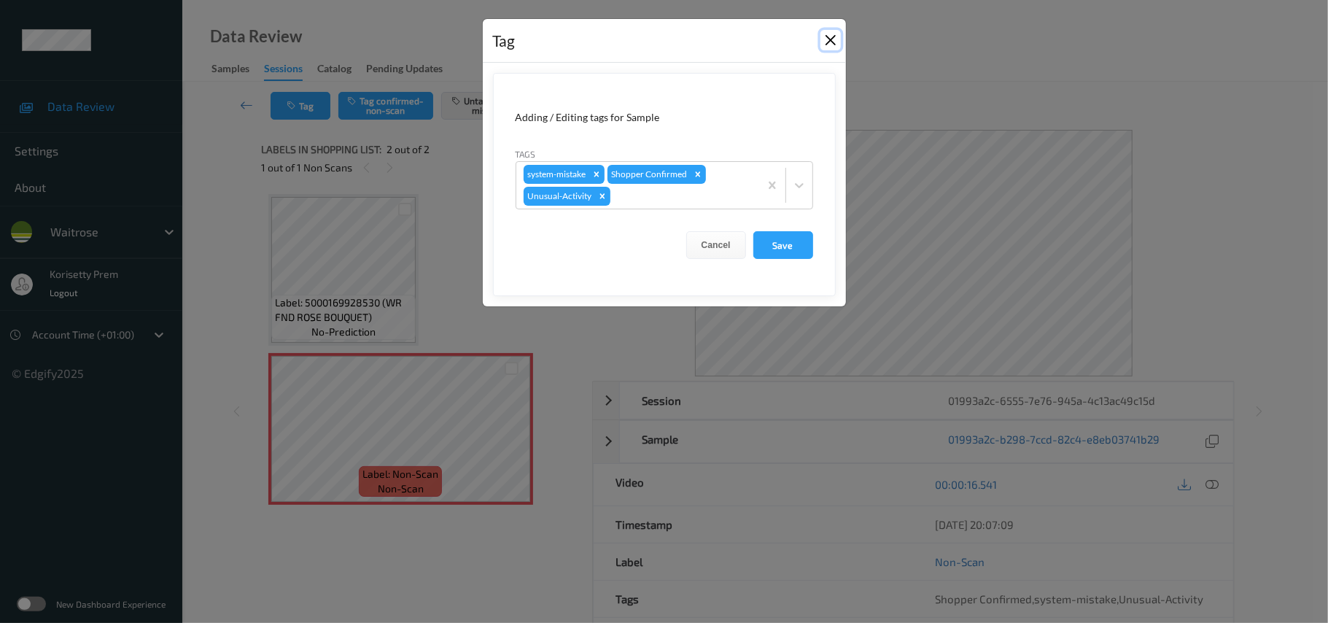
click at [830, 47] on button "Close" at bounding box center [831, 40] width 20 height 20
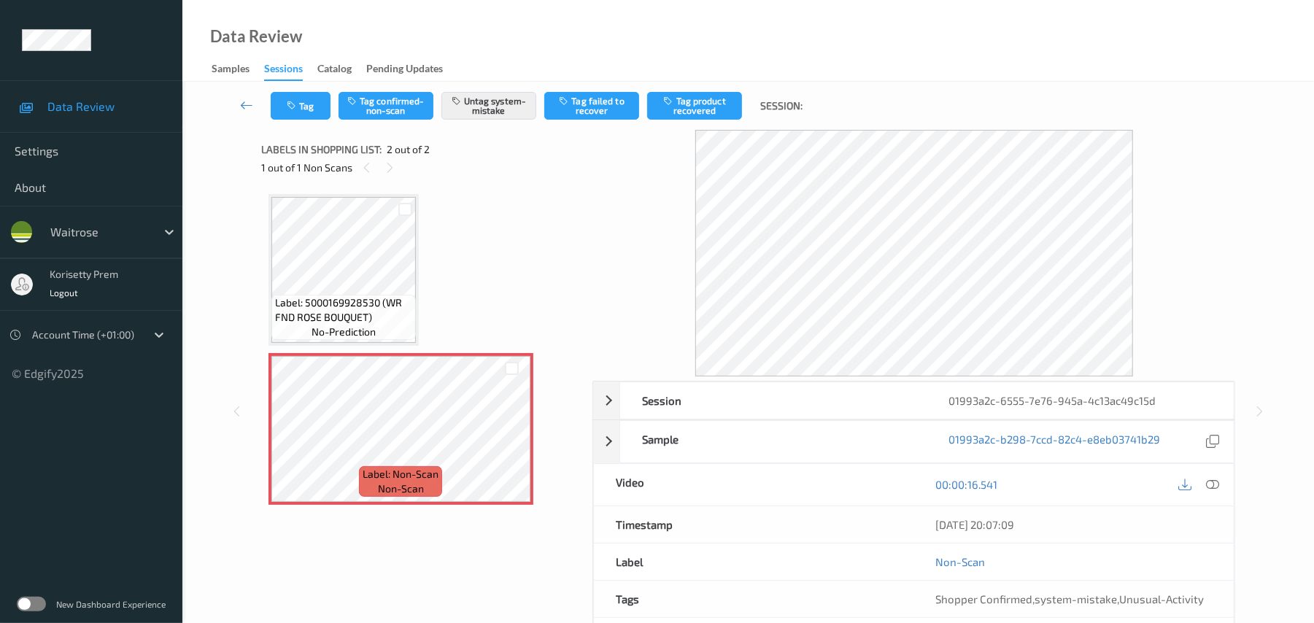
click at [695, 20] on div "Data Review Samples Sessions Catalog Pending Updates" at bounding box center [747, 41] width 1131 height 82
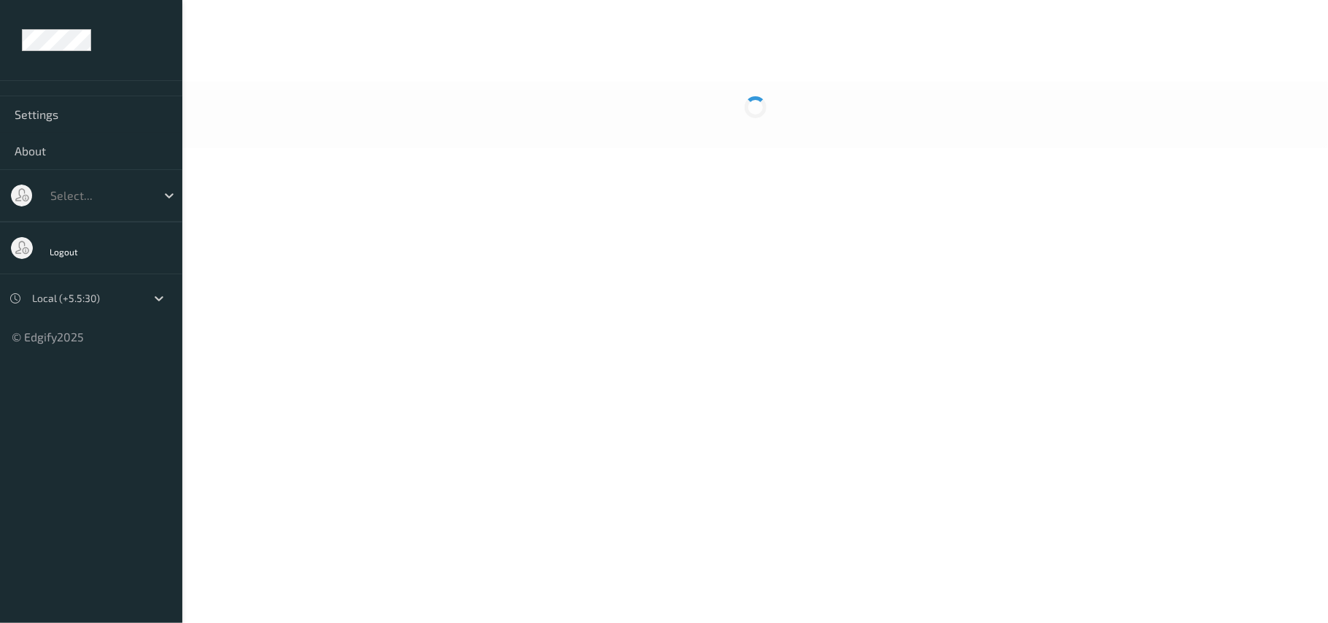
click at [681, 169] on body "Settings About Select... Logout Local (+5.5:30) © Edgify 2025 New Dashboard Exp…" at bounding box center [664, 311] width 1328 height 623
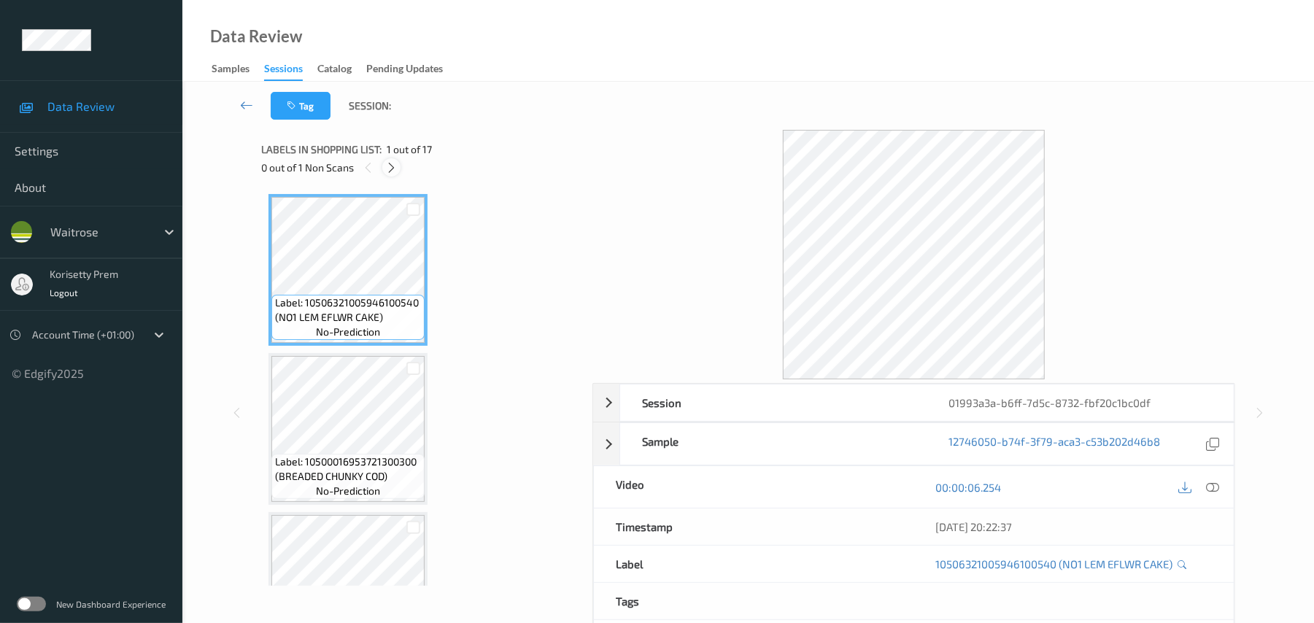
click at [390, 174] on div at bounding box center [391, 167] width 18 height 18
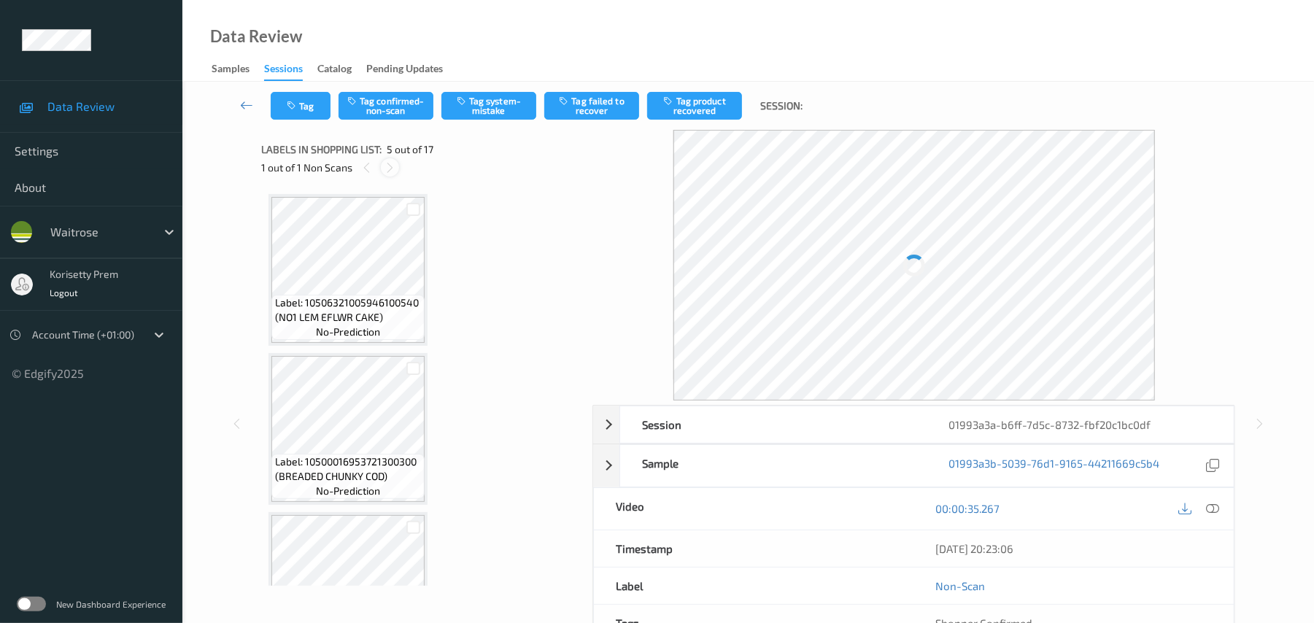
scroll to position [484, 0]
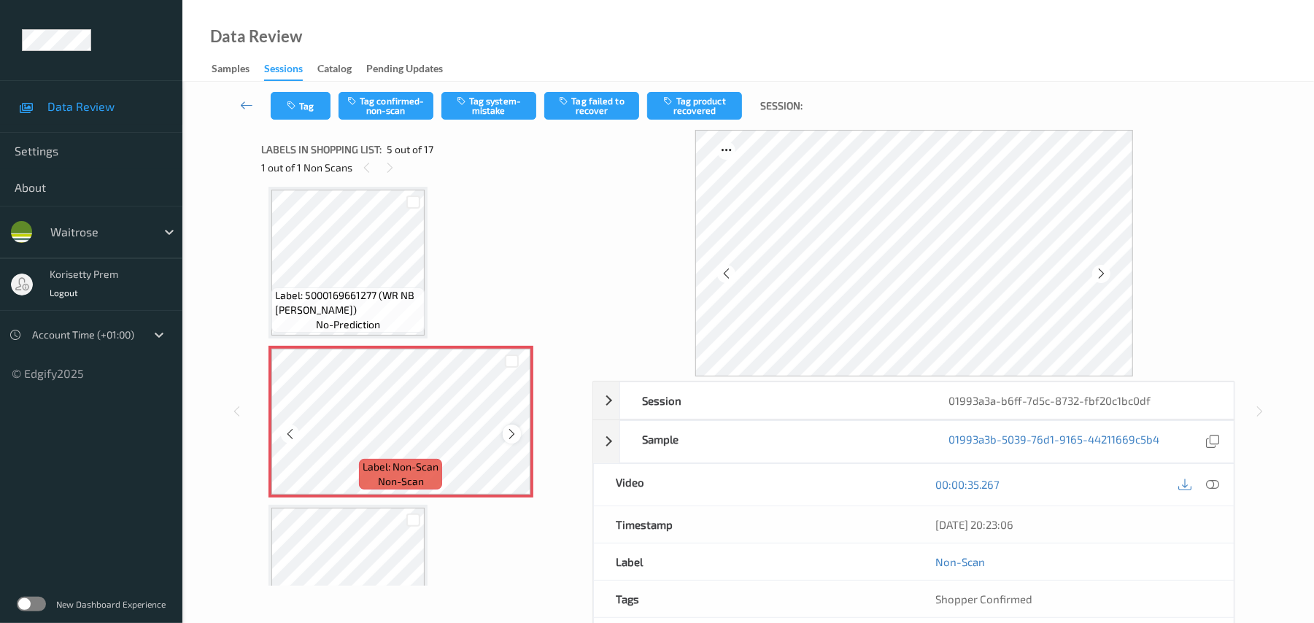
click at [514, 433] on icon at bounding box center [512, 433] width 12 height 13
click at [517, 435] on icon at bounding box center [512, 433] width 12 height 13
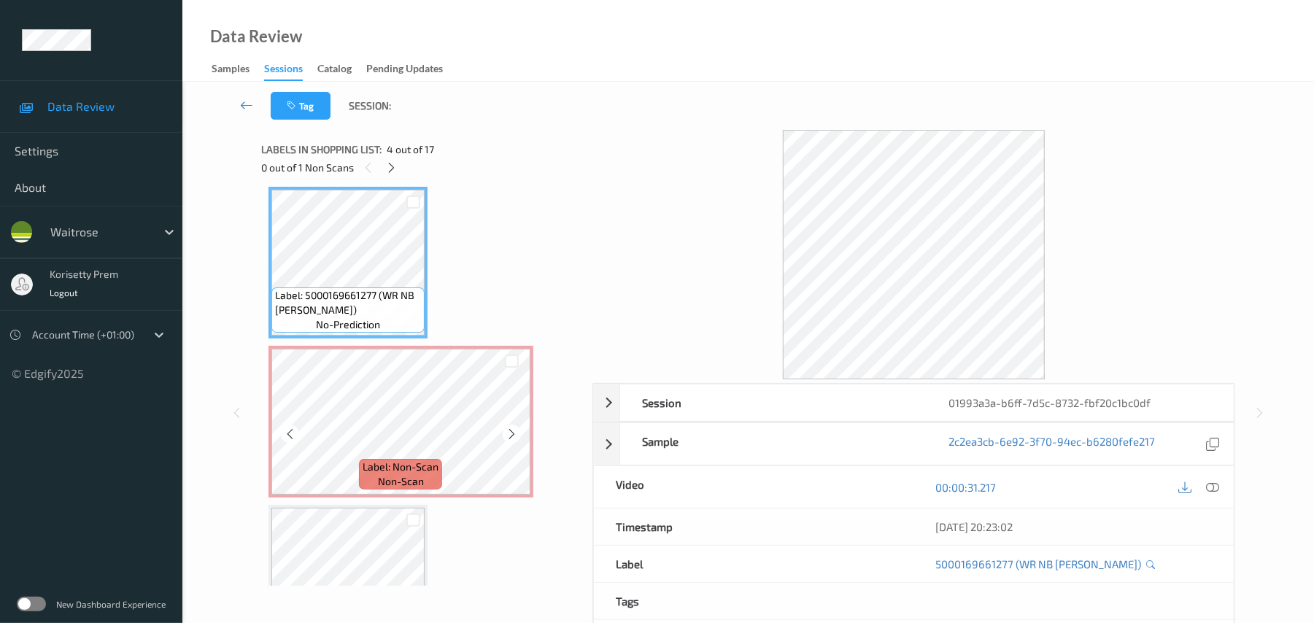
scroll to position [678, 0]
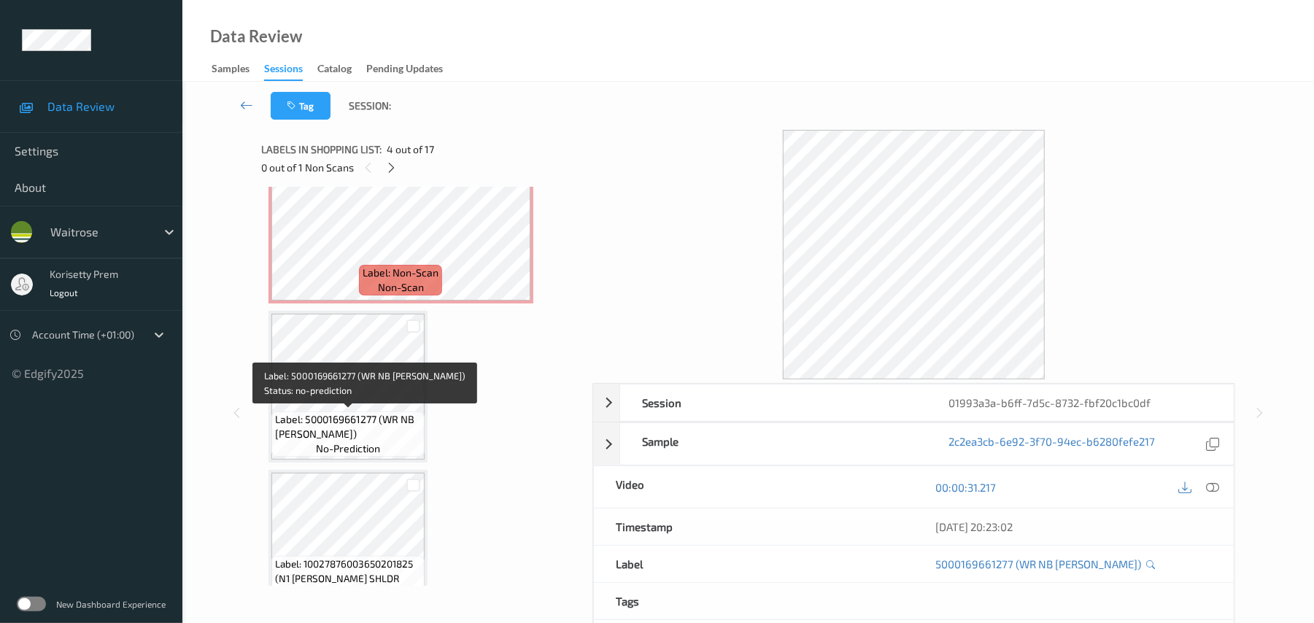
click at [377, 420] on span "Label: 5000169661277 (WR NB TC RUMP)" at bounding box center [348, 426] width 146 height 29
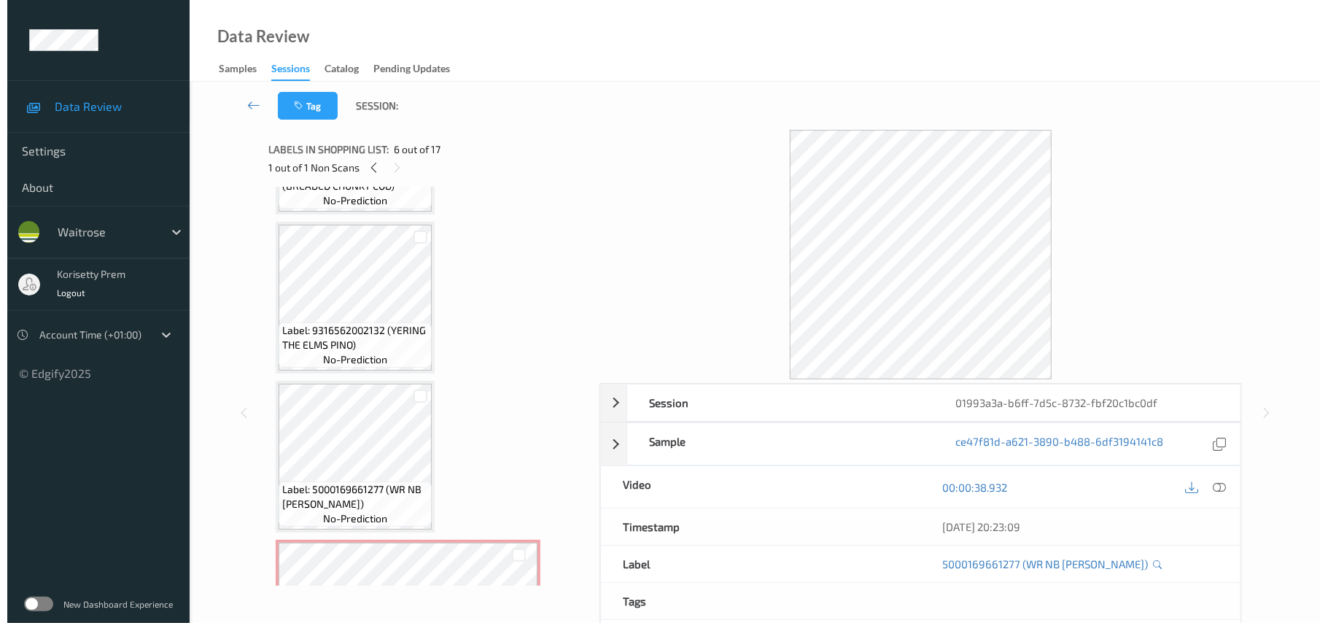
scroll to position [290, 0]
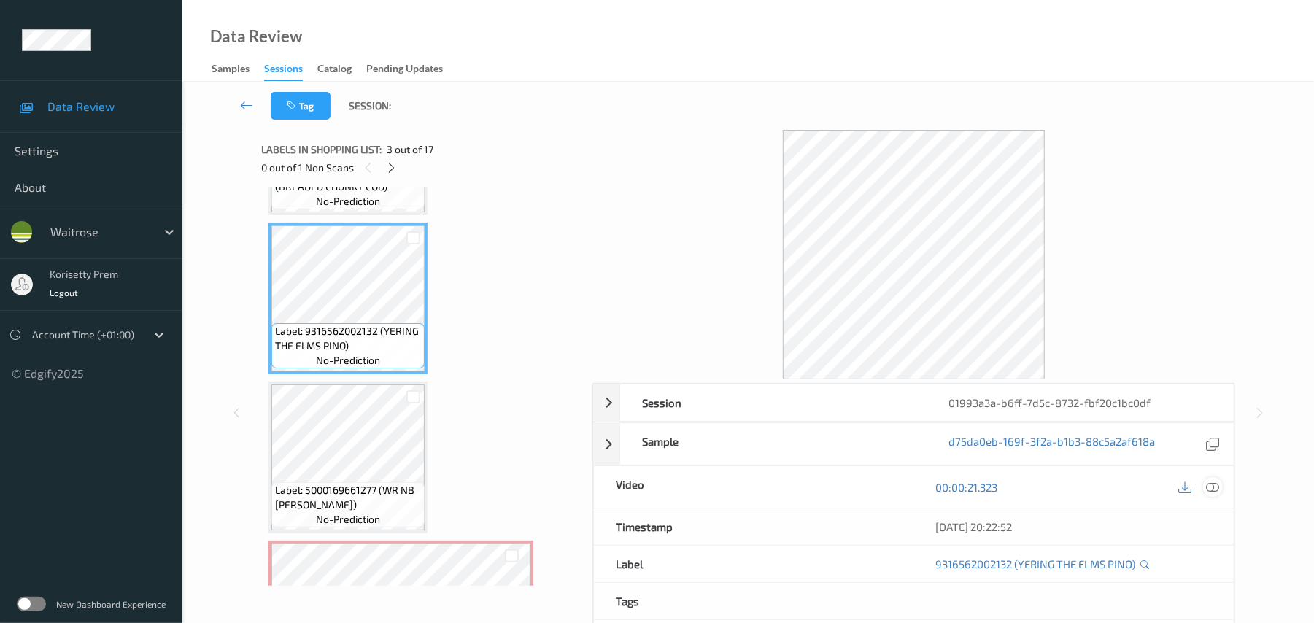
click at [1215, 481] on icon at bounding box center [1213, 487] width 13 height 13
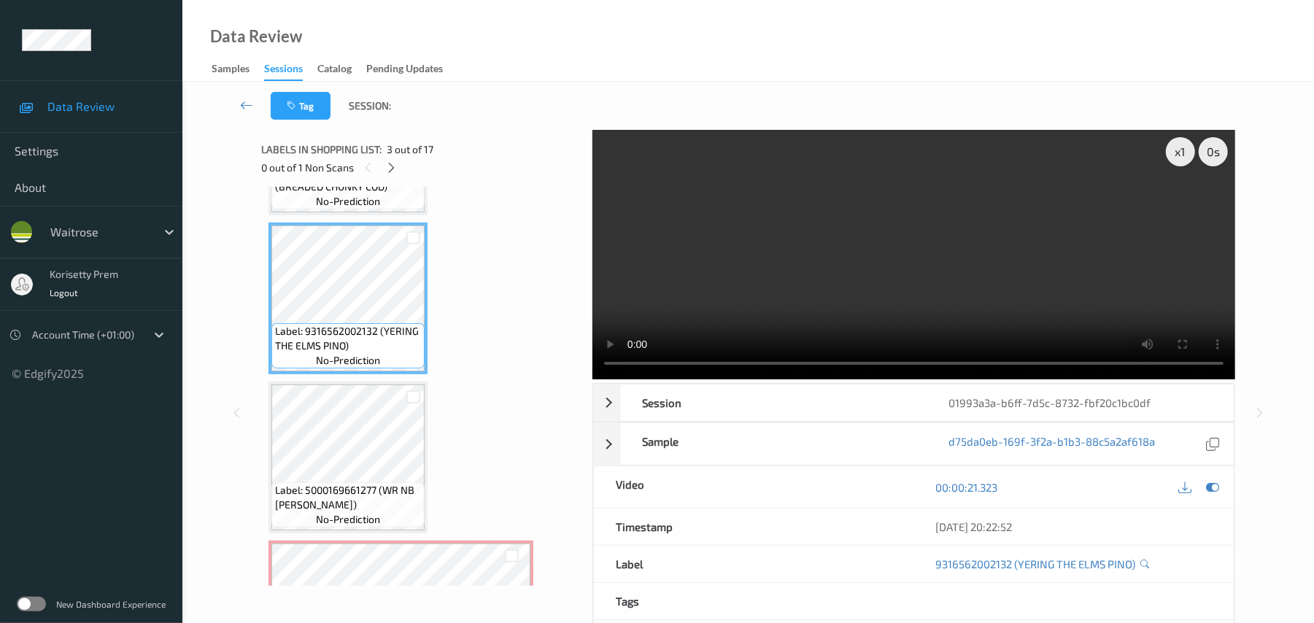
click at [808, 257] on video at bounding box center [913, 254] width 643 height 249
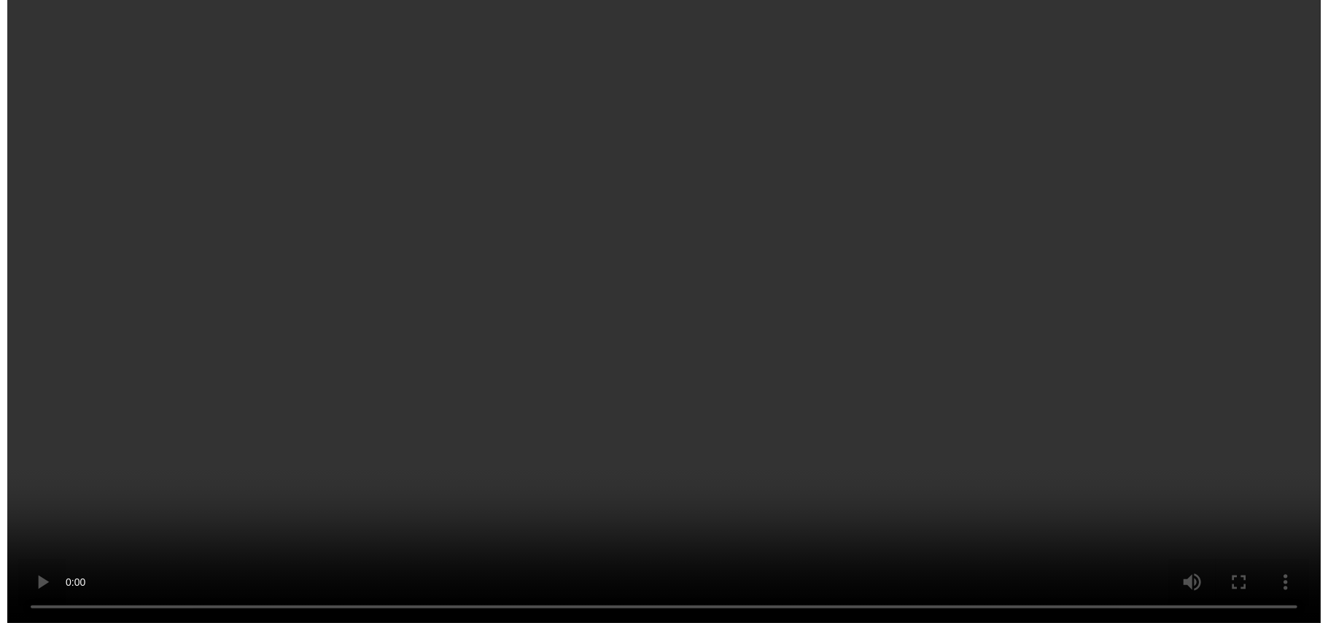
scroll to position [581, 0]
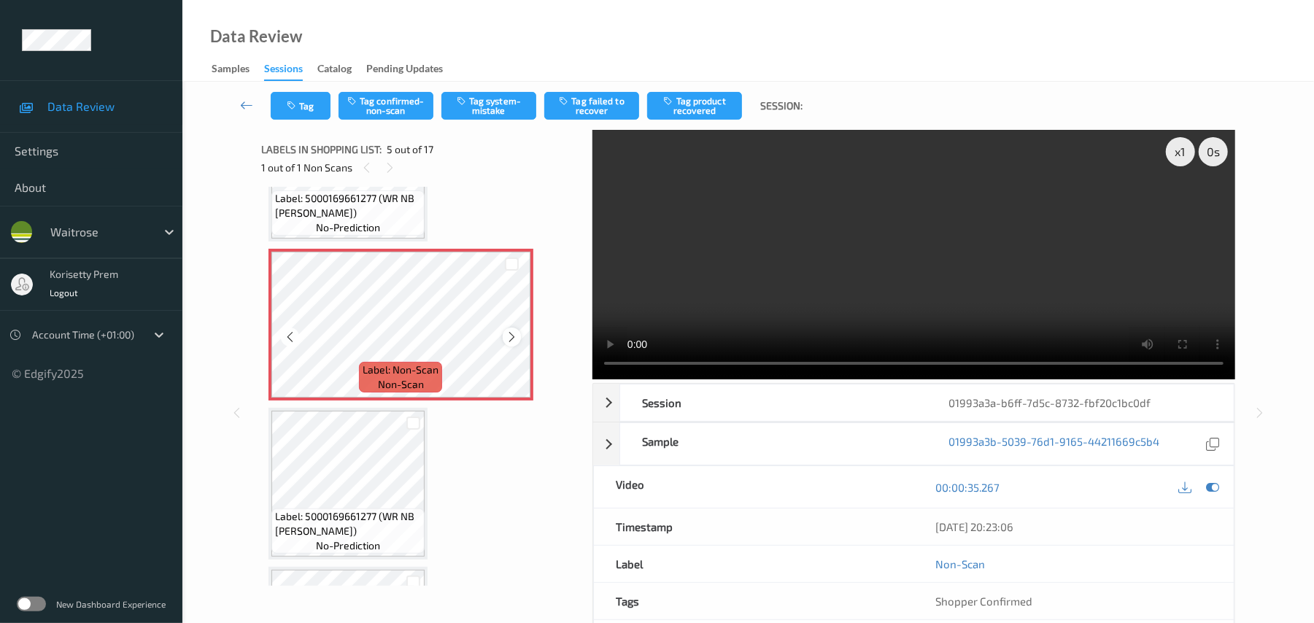
click at [511, 337] on icon at bounding box center [512, 336] width 12 height 13
click at [511, 339] on icon at bounding box center [512, 336] width 12 height 13
click at [855, 271] on video at bounding box center [913, 254] width 643 height 249
click at [503, 107] on button "Tag system-mistake" at bounding box center [488, 106] width 95 height 28
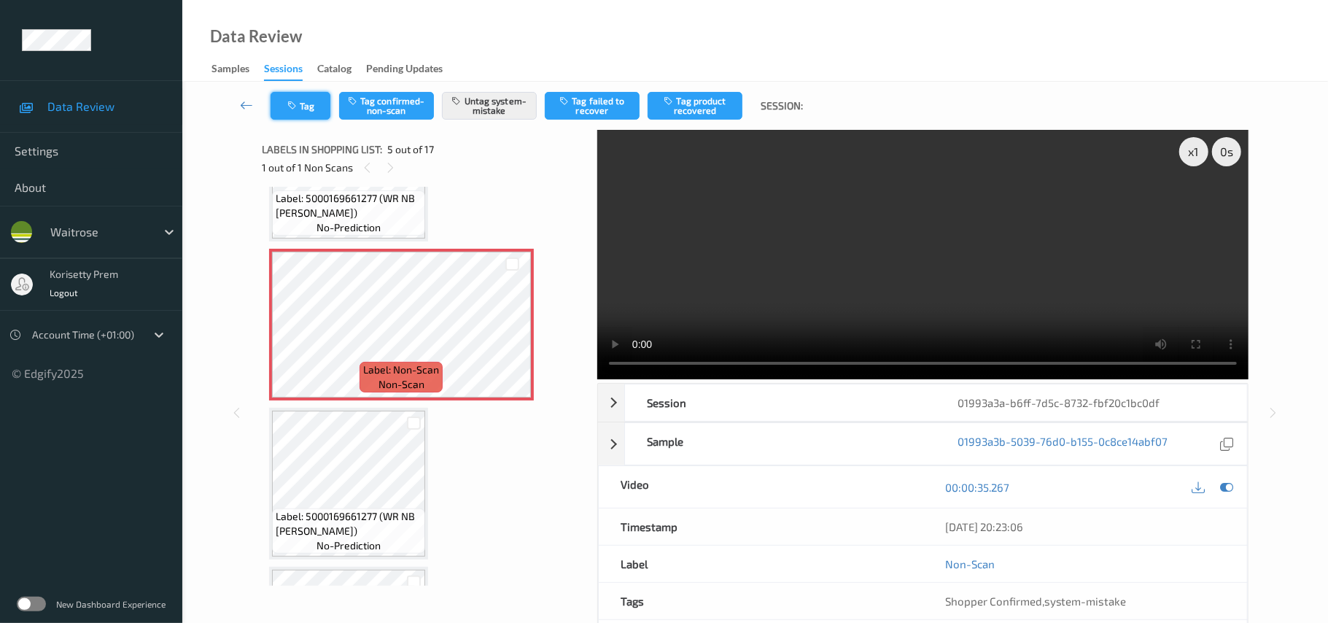
click at [321, 99] on button "Tag" at bounding box center [301, 106] width 60 height 28
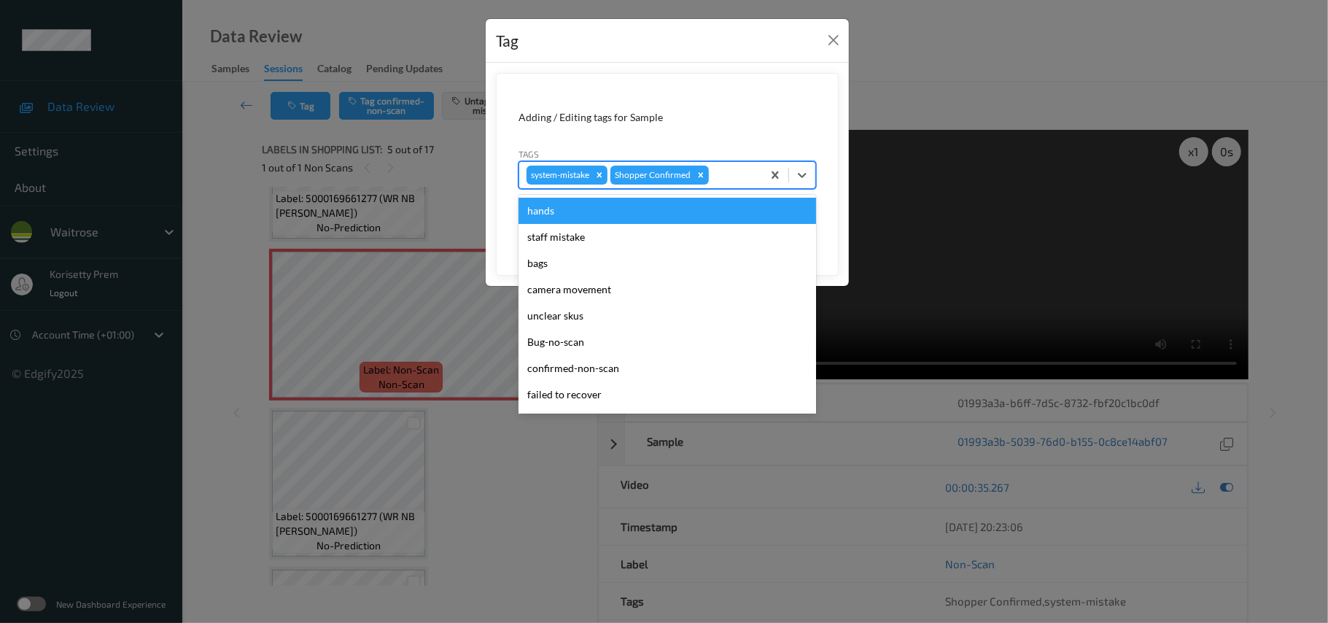
click at [732, 185] on div "system-mistake Shopper Confirmed" at bounding box center [640, 175] width 243 height 25
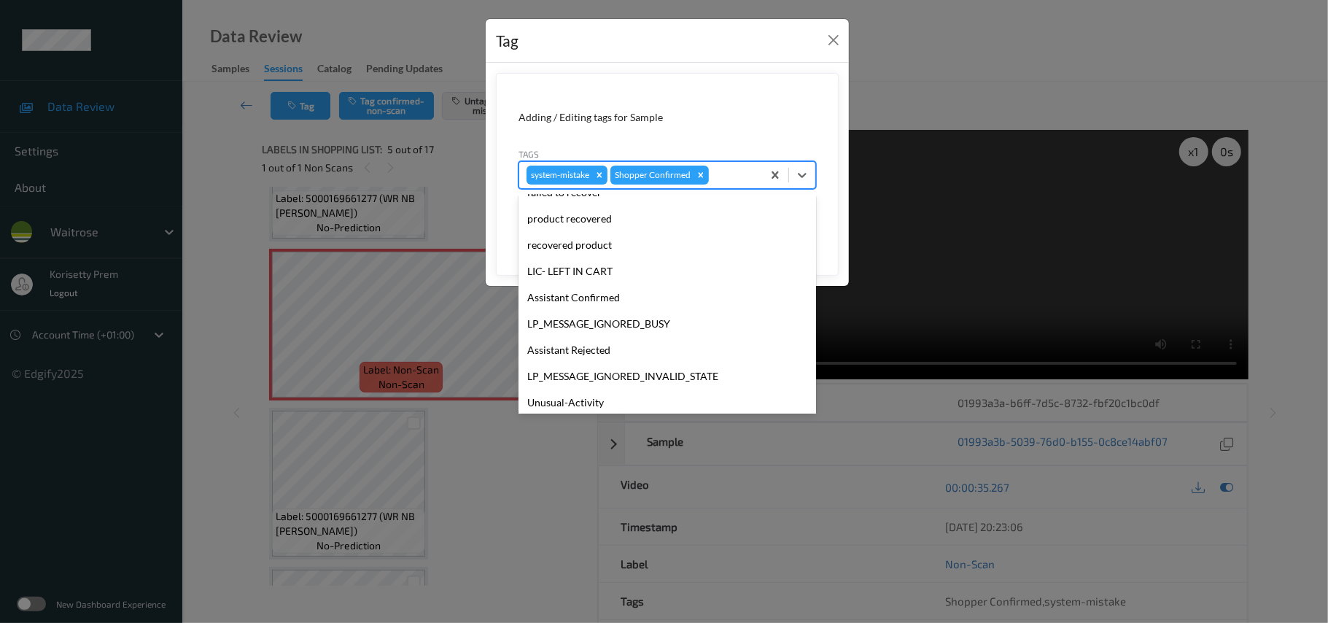
scroll to position [338, 0]
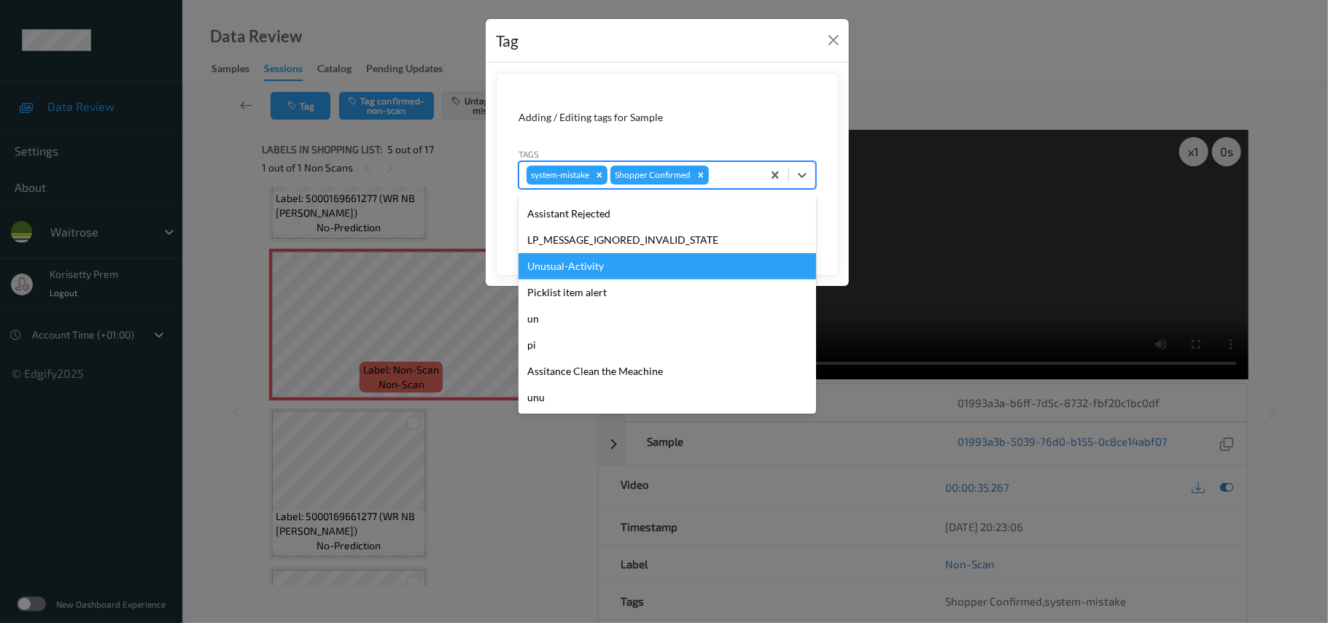
click at [605, 267] on div "Unusual-Activity" at bounding box center [668, 266] width 298 height 26
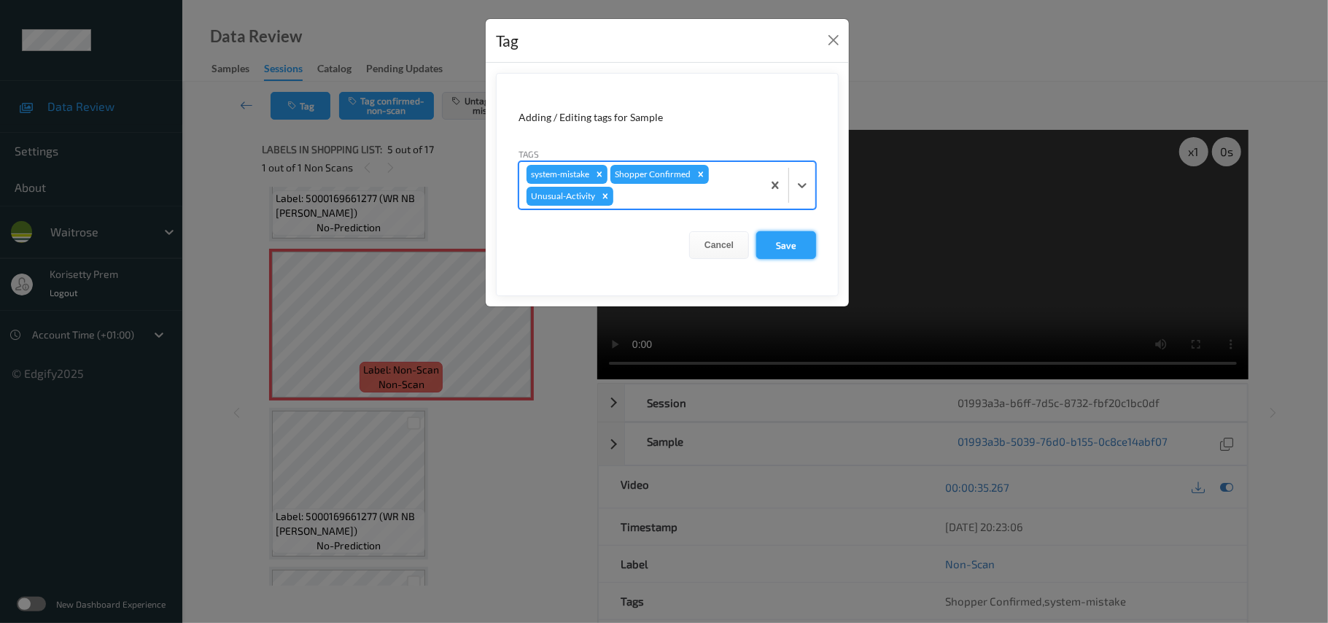
click at [802, 246] on button "Save" at bounding box center [786, 245] width 60 height 28
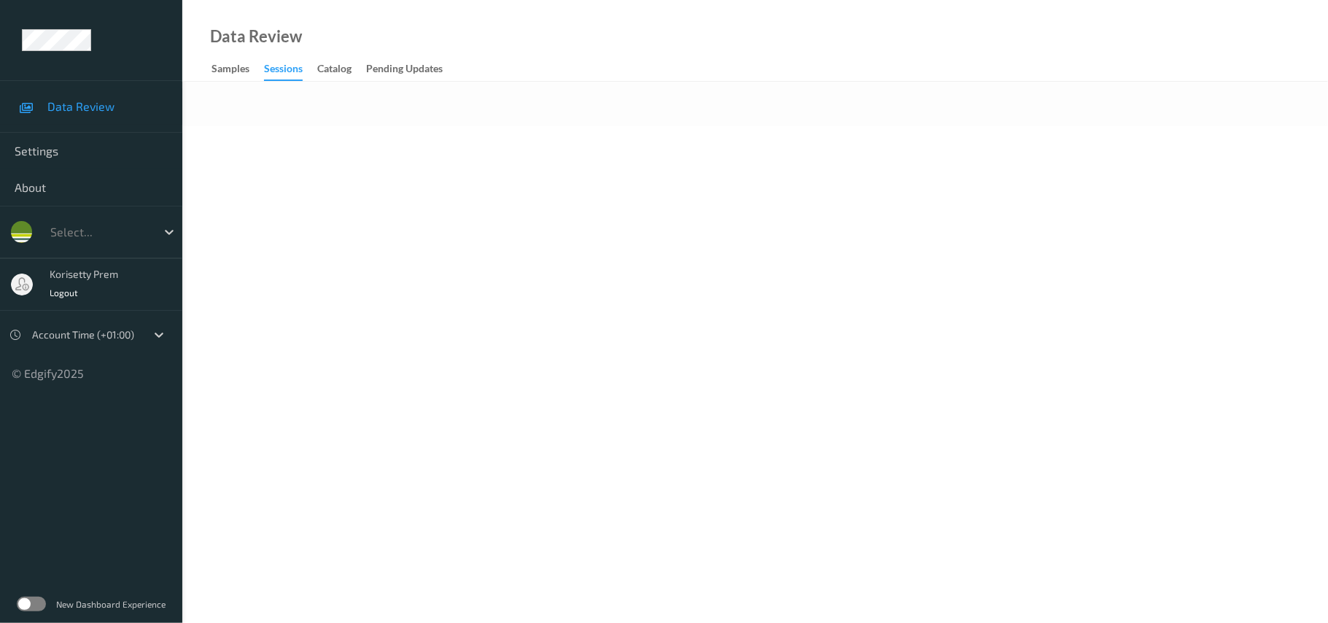
click at [724, 97] on div at bounding box center [755, 104] width 1146 height 44
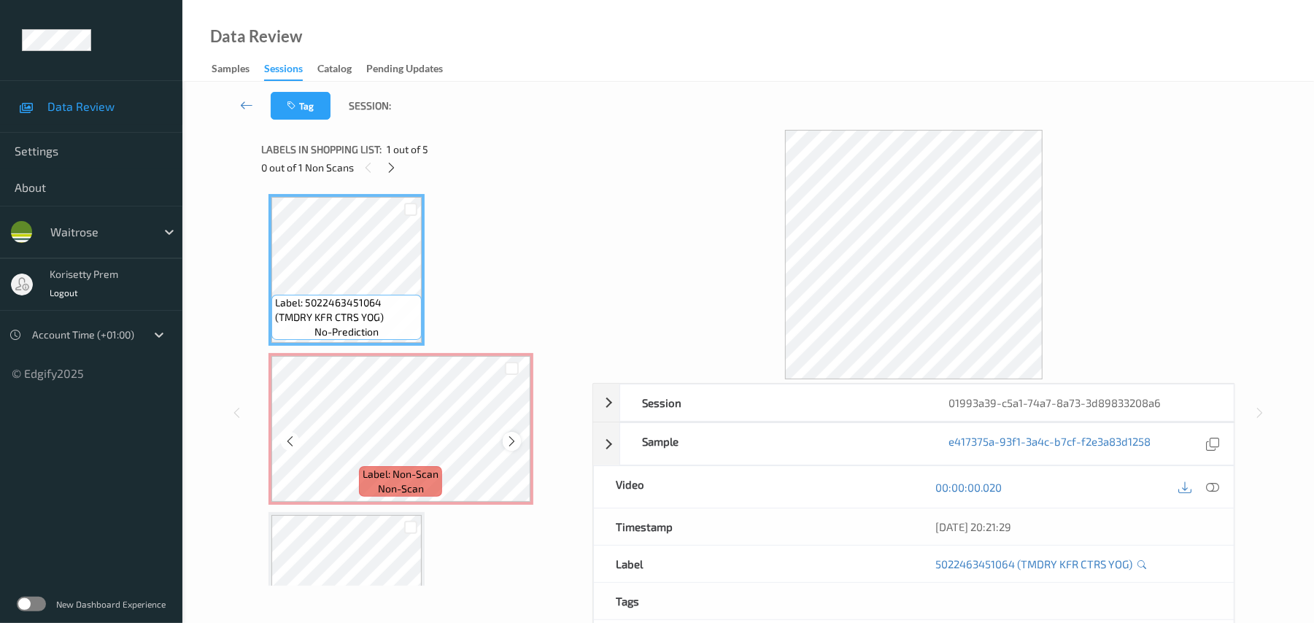
click at [515, 438] on icon at bounding box center [512, 441] width 12 height 13
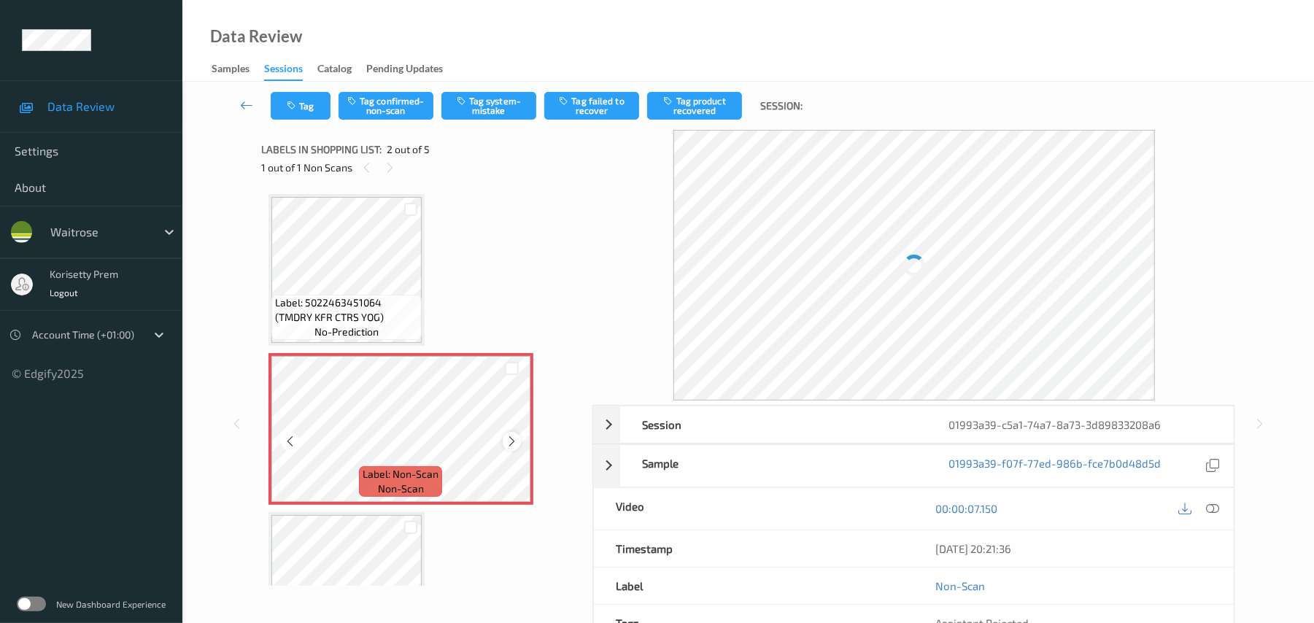
click at [508, 449] on div at bounding box center [512, 441] width 18 height 18
click at [508, 448] on div at bounding box center [512, 441] width 18 height 18
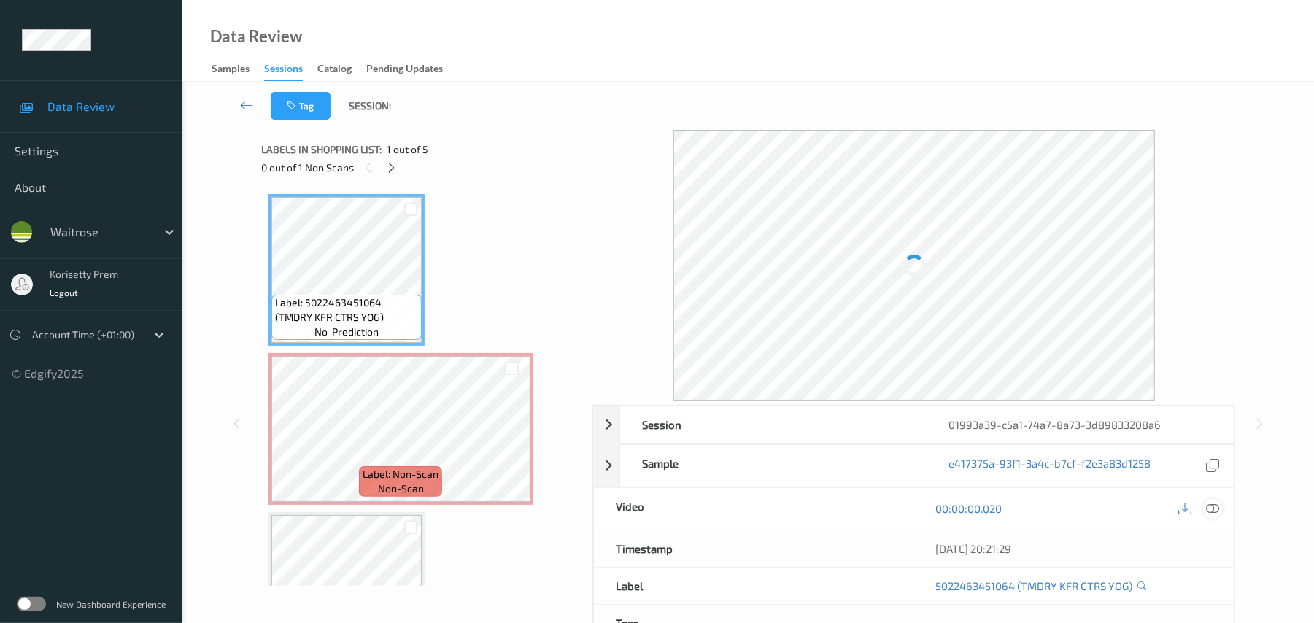
click at [1215, 506] on icon at bounding box center [1213, 508] width 13 height 13
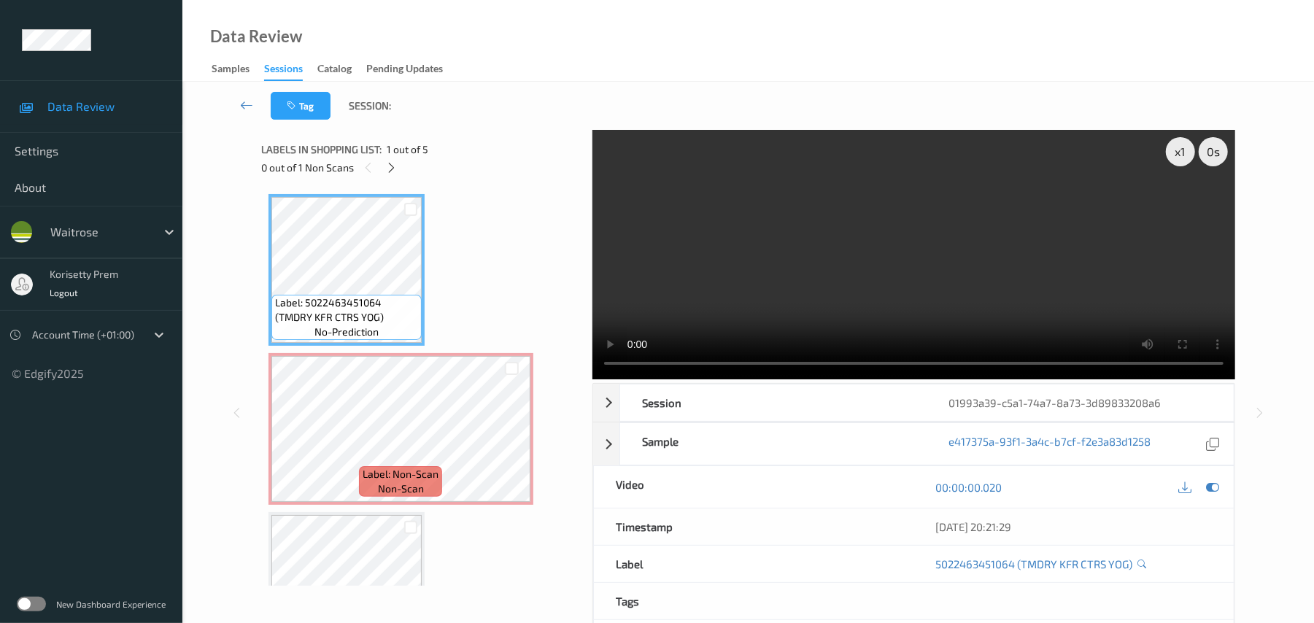
click at [690, 322] on video at bounding box center [913, 254] width 643 height 249
click at [551, 362] on div "x 1 0 s Session 01993a39-c5a1-74a7-8a73-3d89833208a6 Session ID 01993a39-c5a1-7…" at bounding box center [748, 412] width 974 height 565
click at [511, 445] on icon at bounding box center [512, 441] width 12 height 13
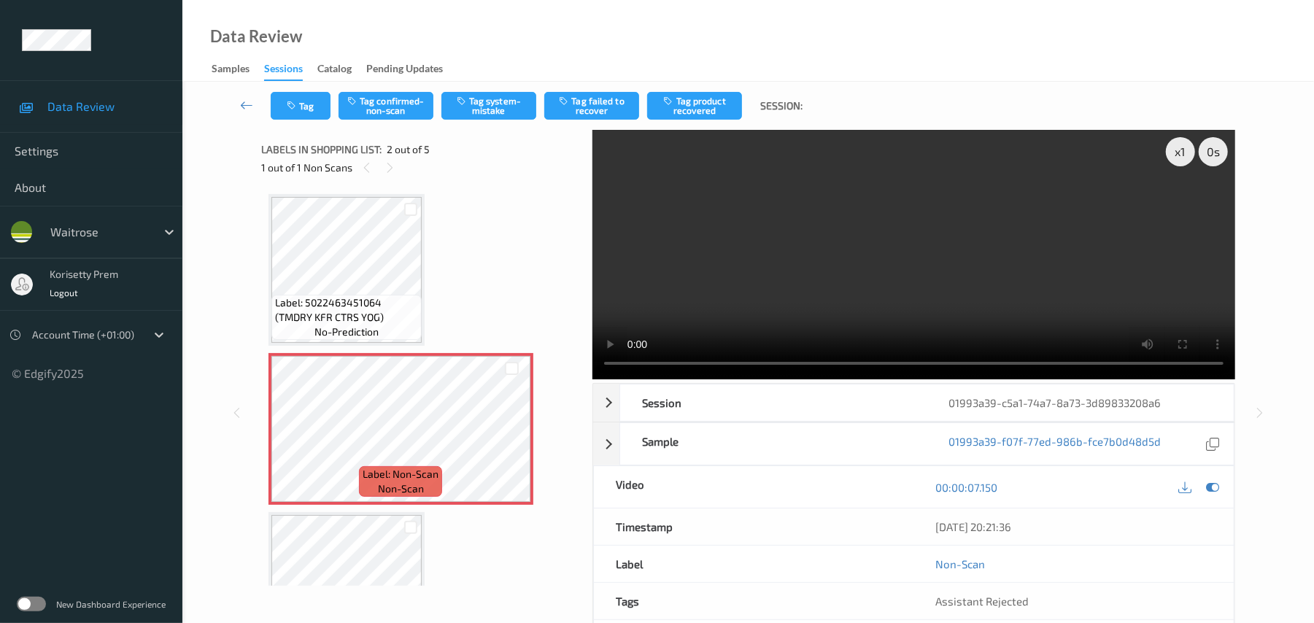
click at [999, 310] on video at bounding box center [913, 254] width 643 height 249
click at [1217, 486] on icon at bounding box center [1213, 487] width 13 height 13
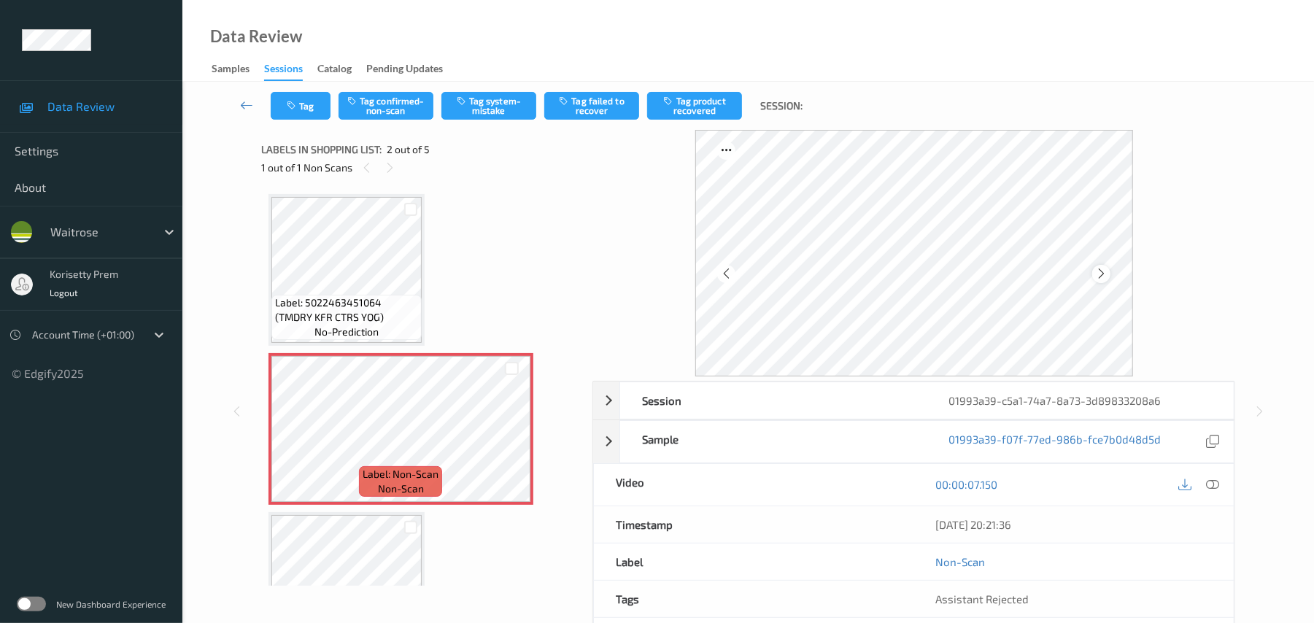
click at [1110, 274] on div at bounding box center [1101, 274] width 18 height 18
click at [1104, 272] on icon at bounding box center [1101, 273] width 12 height 13
click at [500, 115] on button "Tag system-mistake" at bounding box center [488, 106] width 95 height 28
click at [476, 111] on button "Tag system-mistake" at bounding box center [488, 106] width 95 height 28
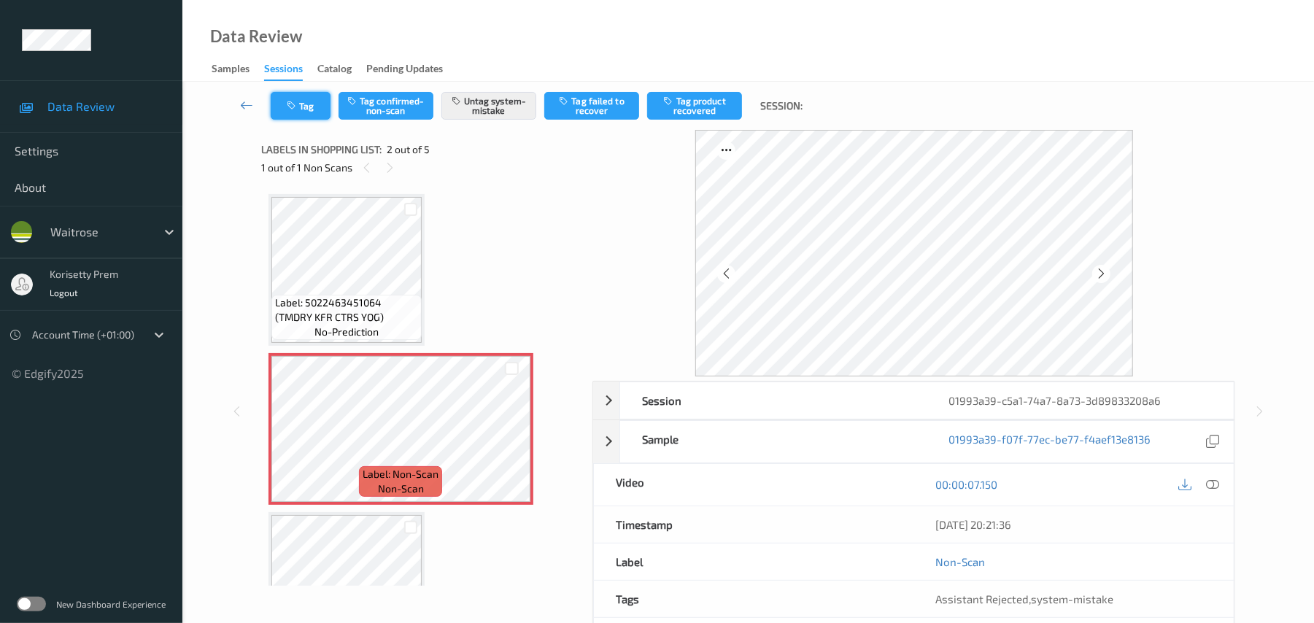
click at [284, 112] on button "Tag" at bounding box center [301, 106] width 60 height 28
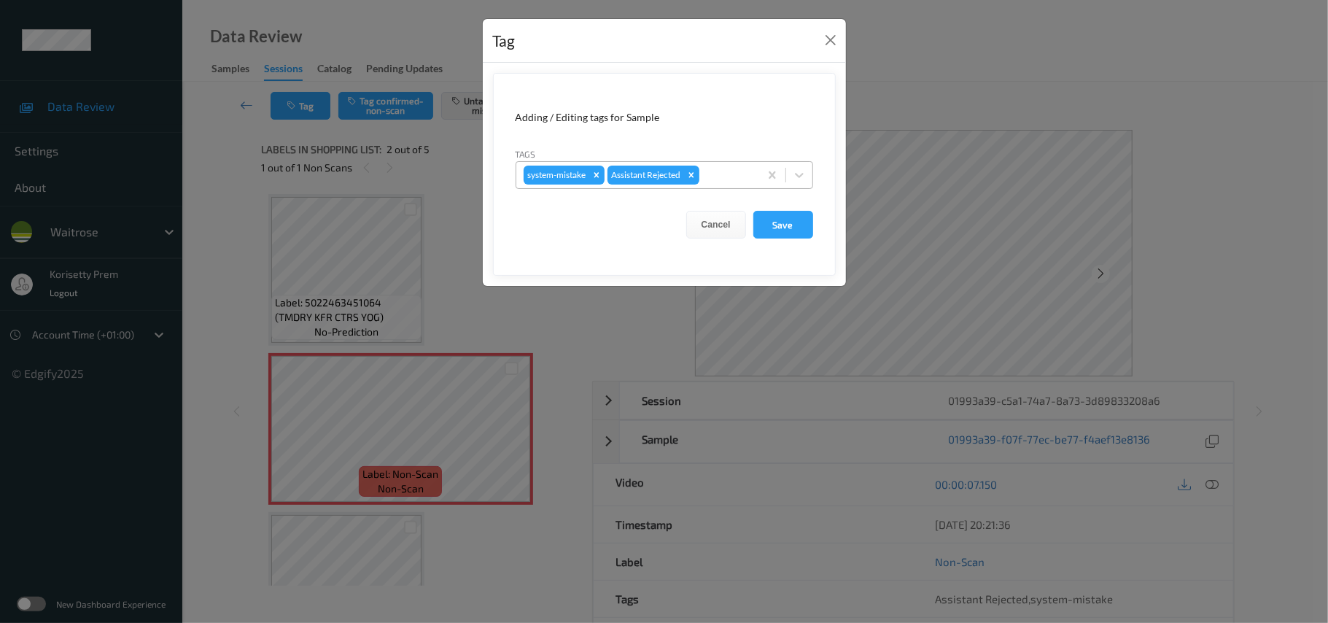
click at [738, 173] on div at bounding box center [727, 175] width 50 height 18
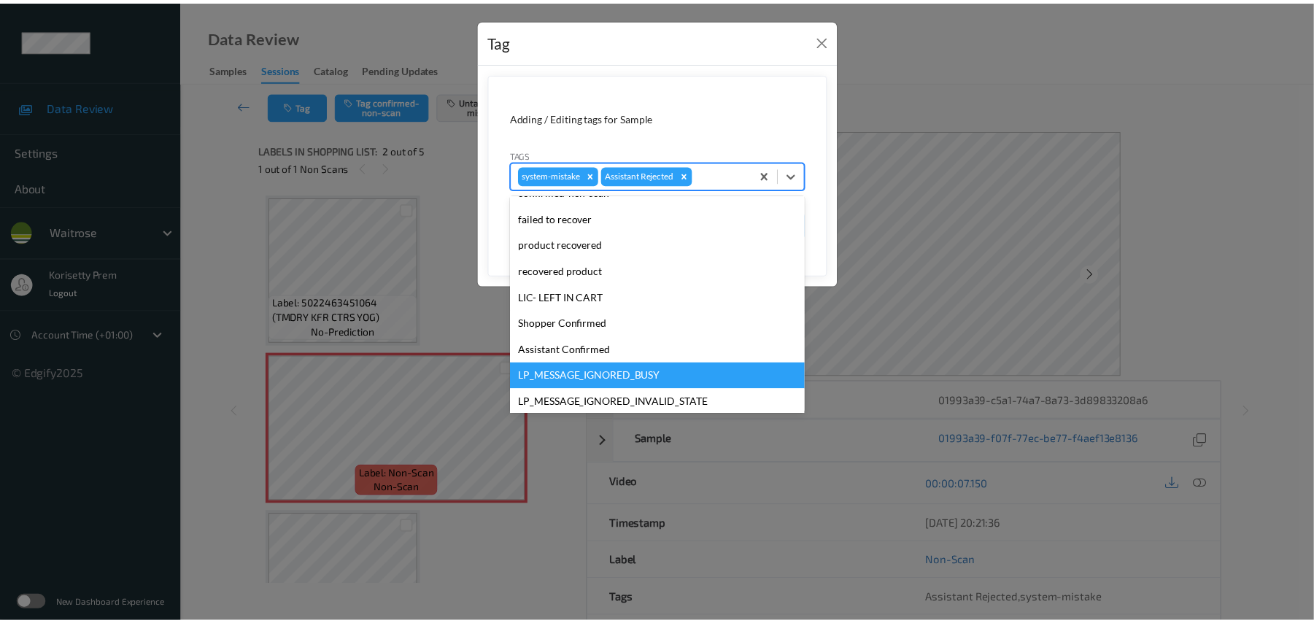
scroll to position [338, 0]
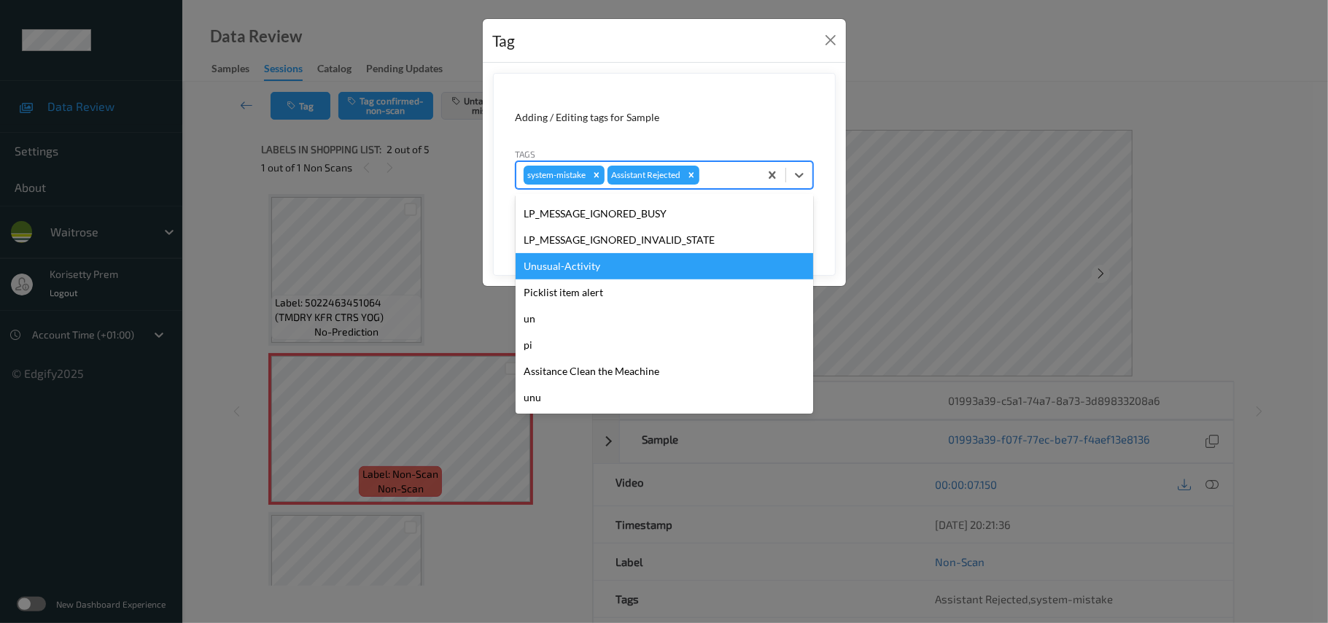
click at [573, 261] on div "Unusual-Activity" at bounding box center [665, 266] width 298 height 26
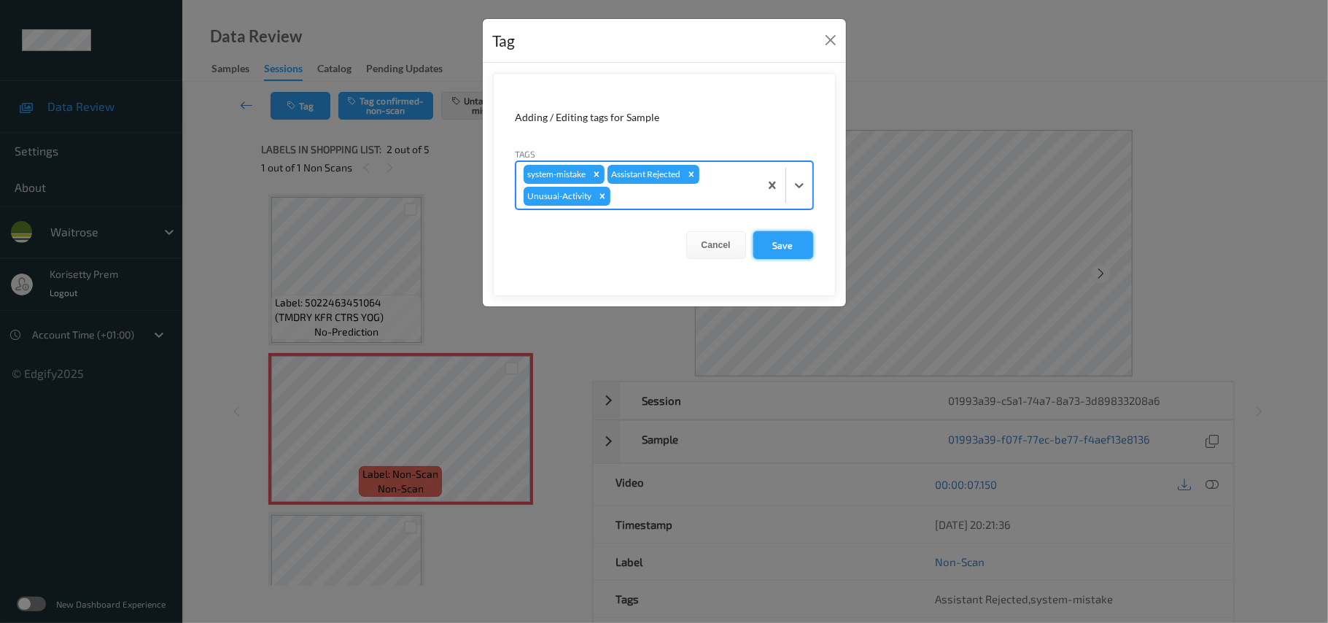
click at [774, 255] on button "Save" at bounding box center [784, 245] width 60 height 28
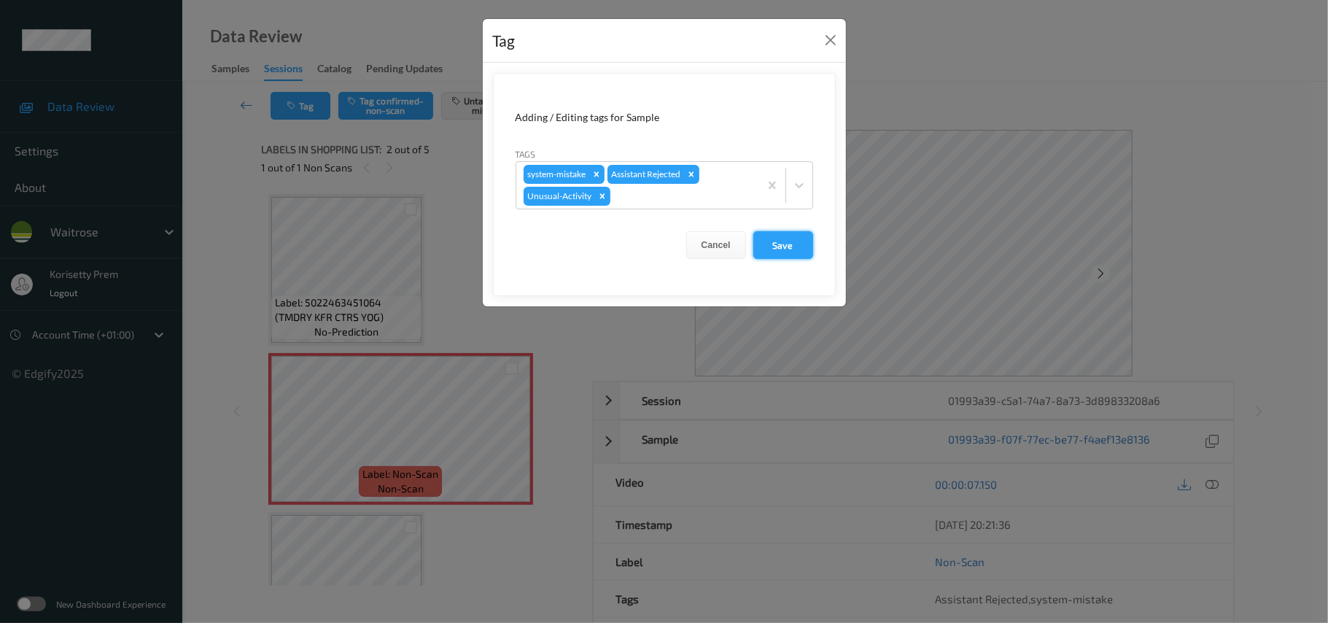
click at [780, 254] on button "Save" at bounding box center [784, 245] width 60 height 28
click at [800, 258] on button "Save" at bounding box center [784, 245] width 60 height 28
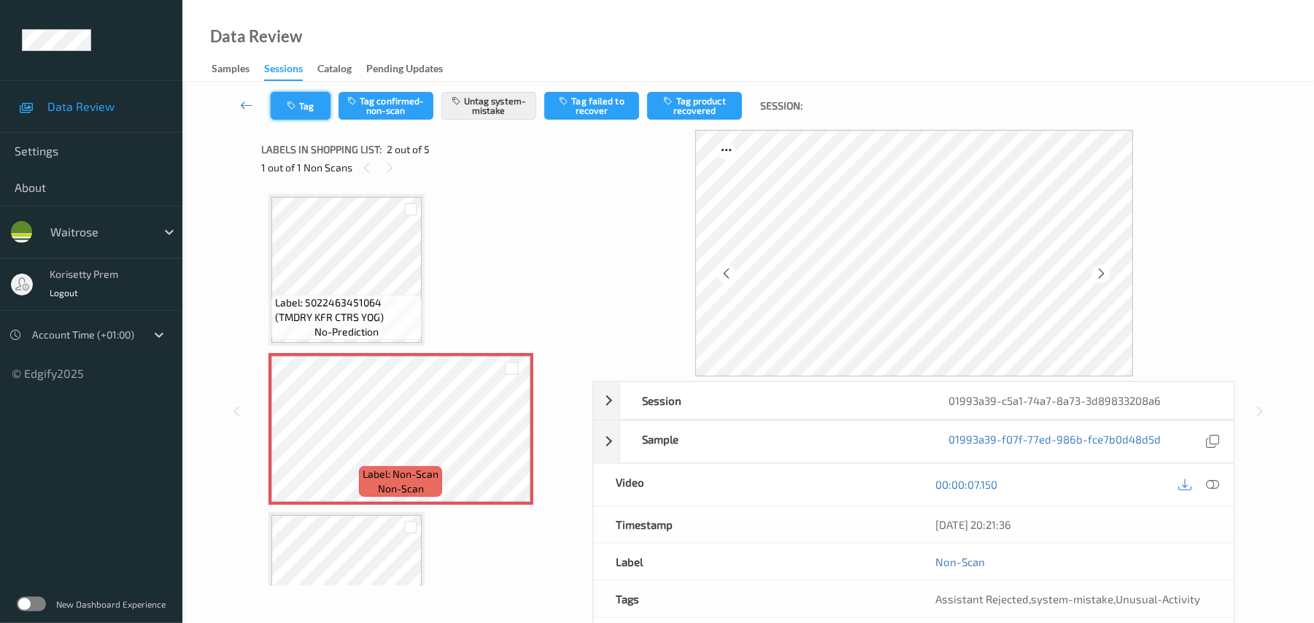
click at [296, 112] on button "Tag" at bounding box center [301, 106] width 60 height 28
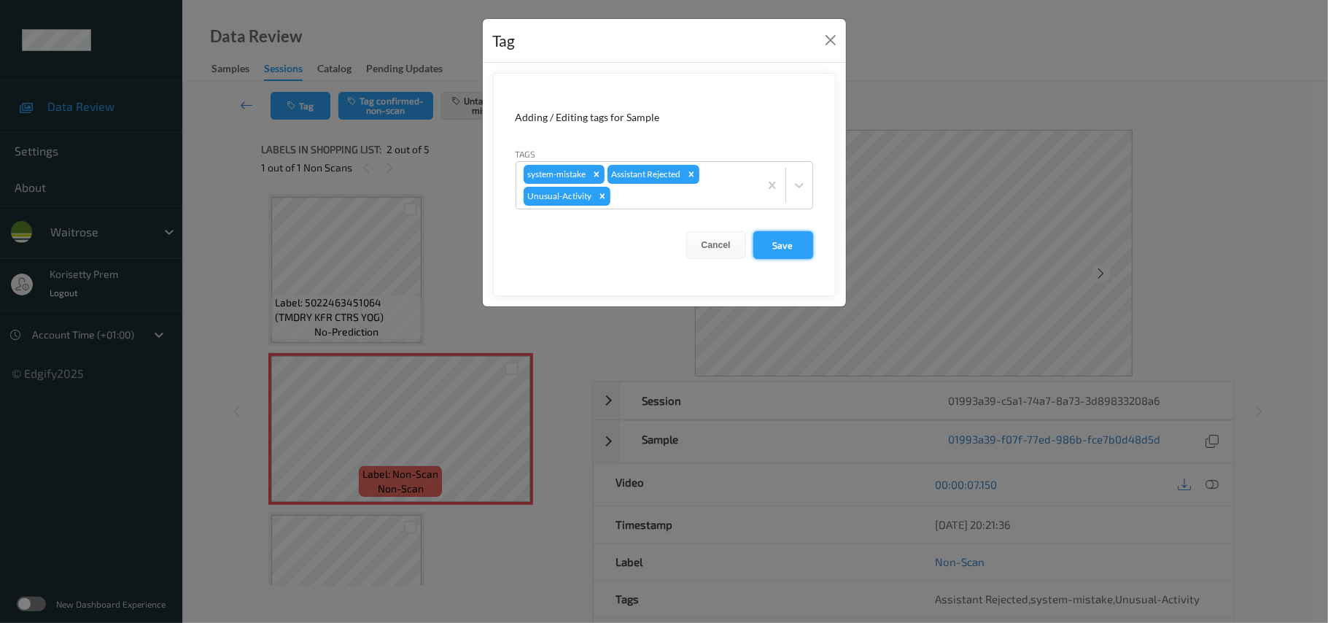
click at [789, 246] on button "Save" at bounding box center [784, 245] width 60 height 28
